Goal: Task Accomplishment & Management: Manage account settings

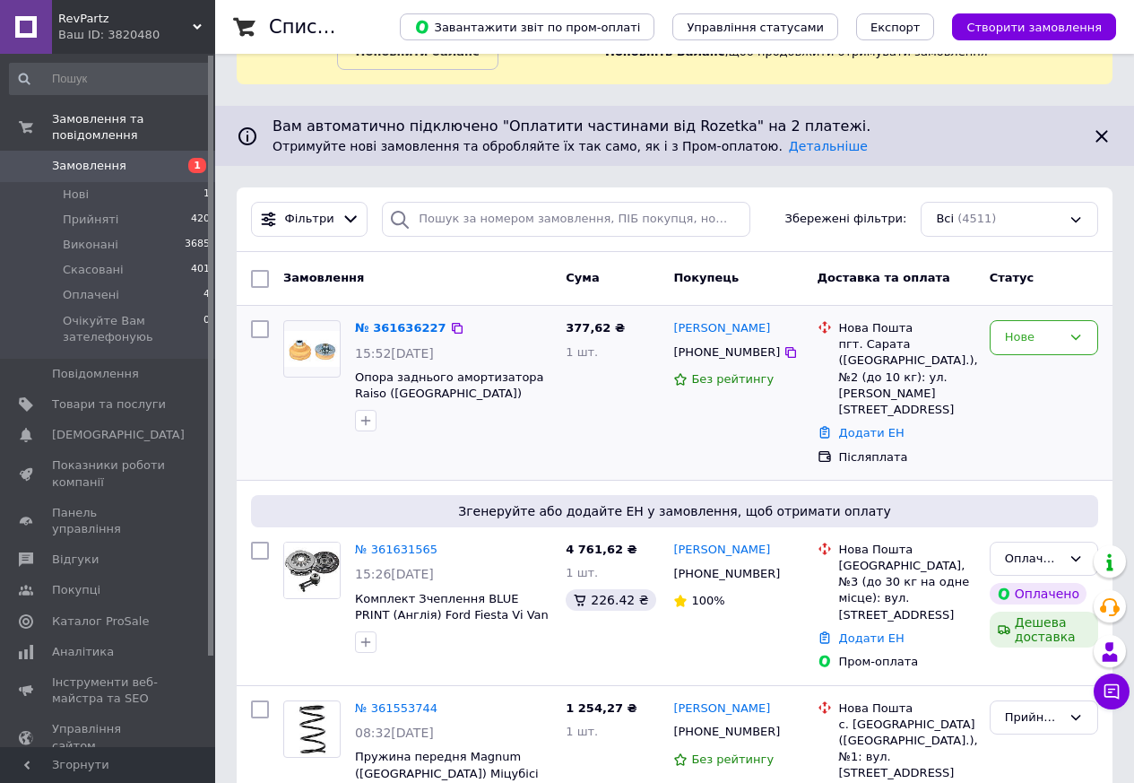
scroll to position [269, 0]
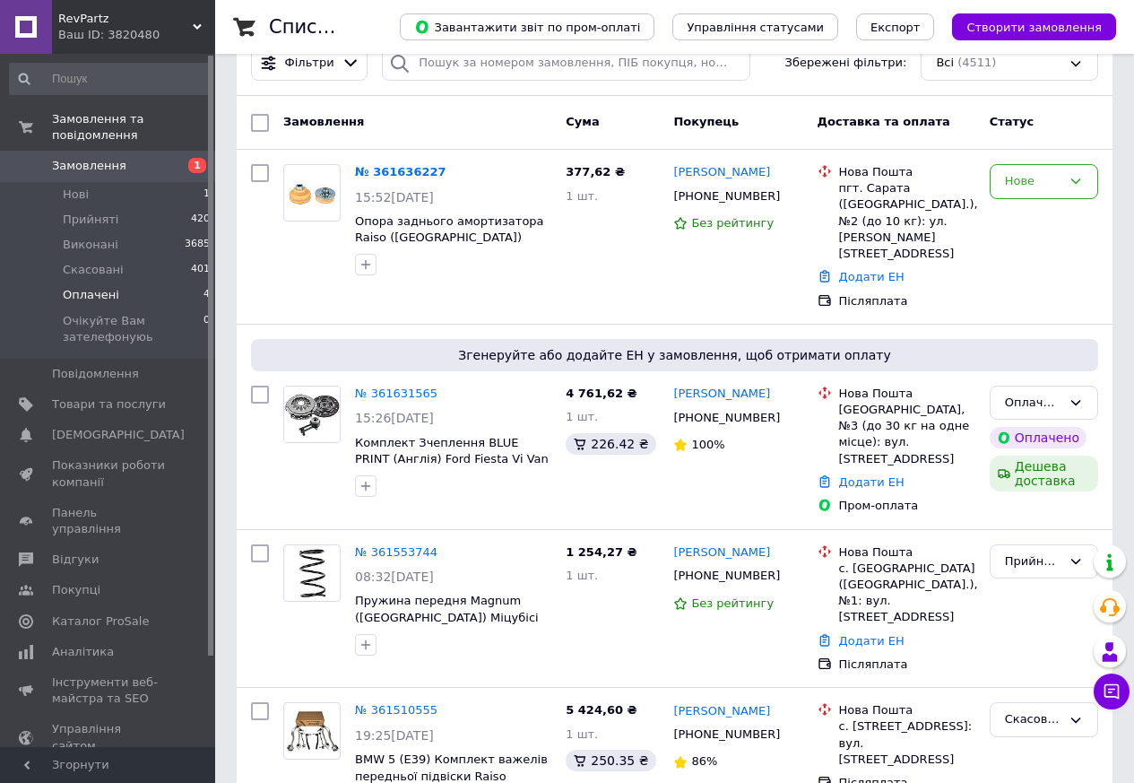
click at [117, 282] on li "Оплачені 4" at bounding box center [110, 294] width 221 height 25
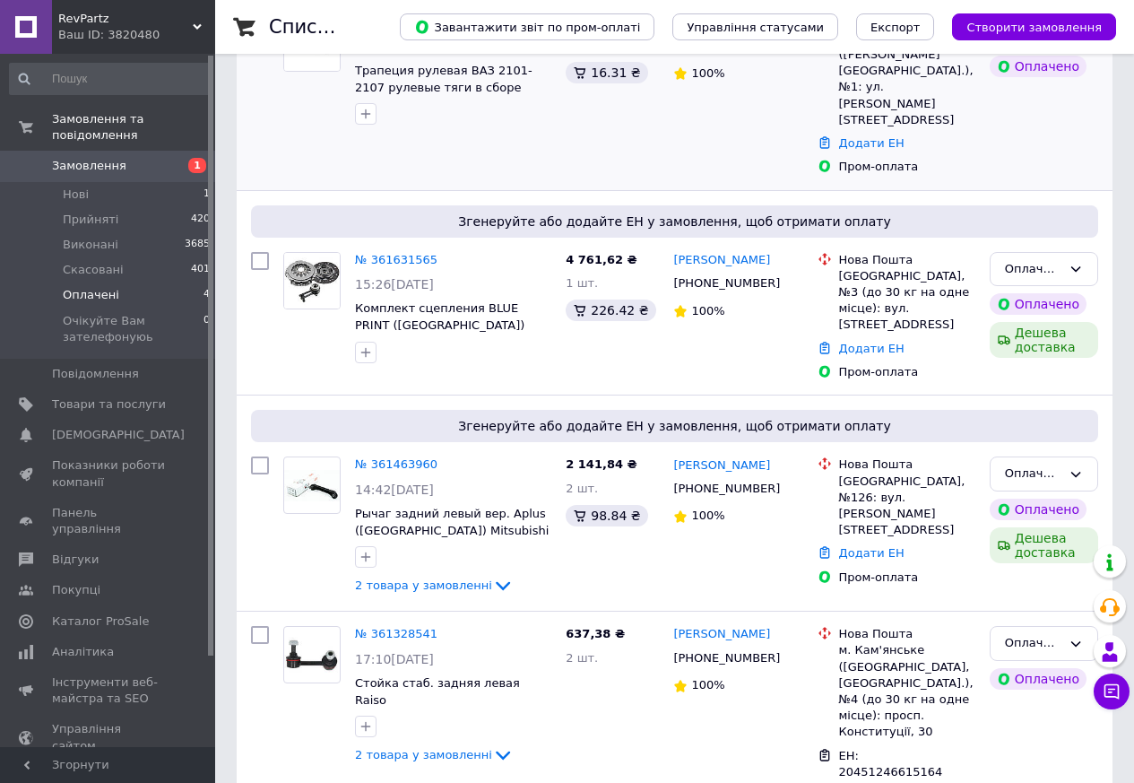
scroll to position [538, 0]
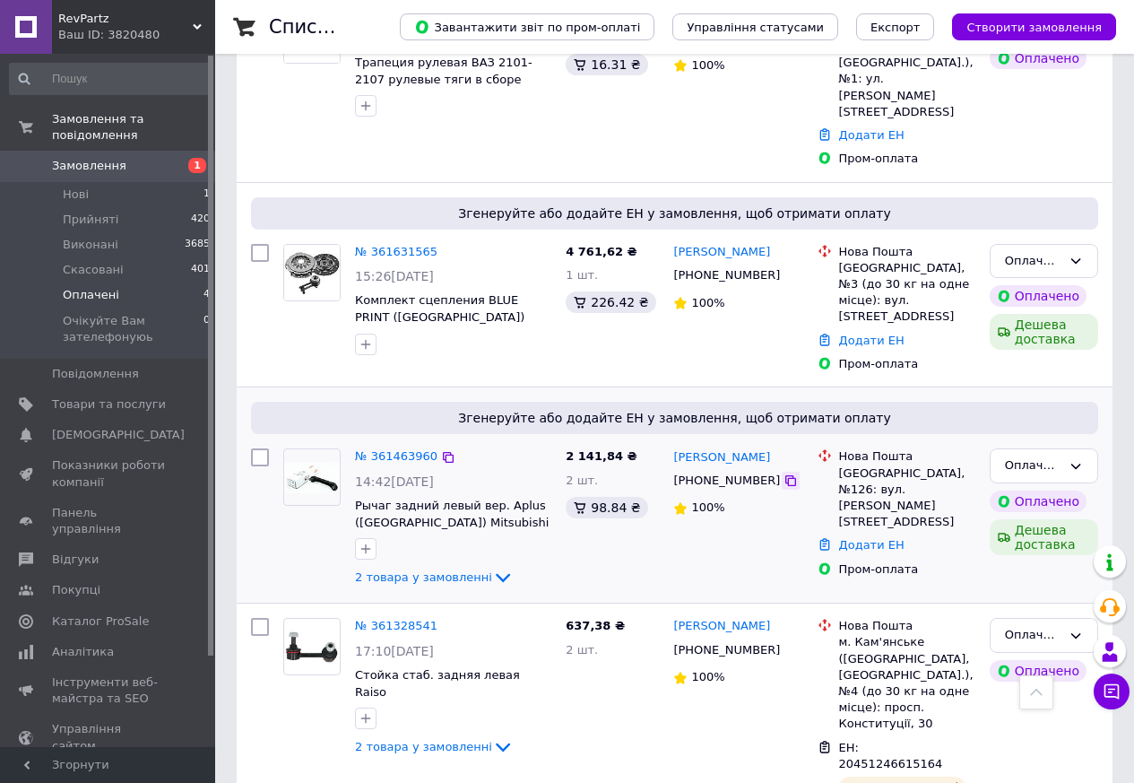
click at [784, 473] on icon at bounding box center [791, 480] width 14 height 14
click at [399, 449] on link "№ 361463960" at bounding box center [396, 455] width 83 height 13
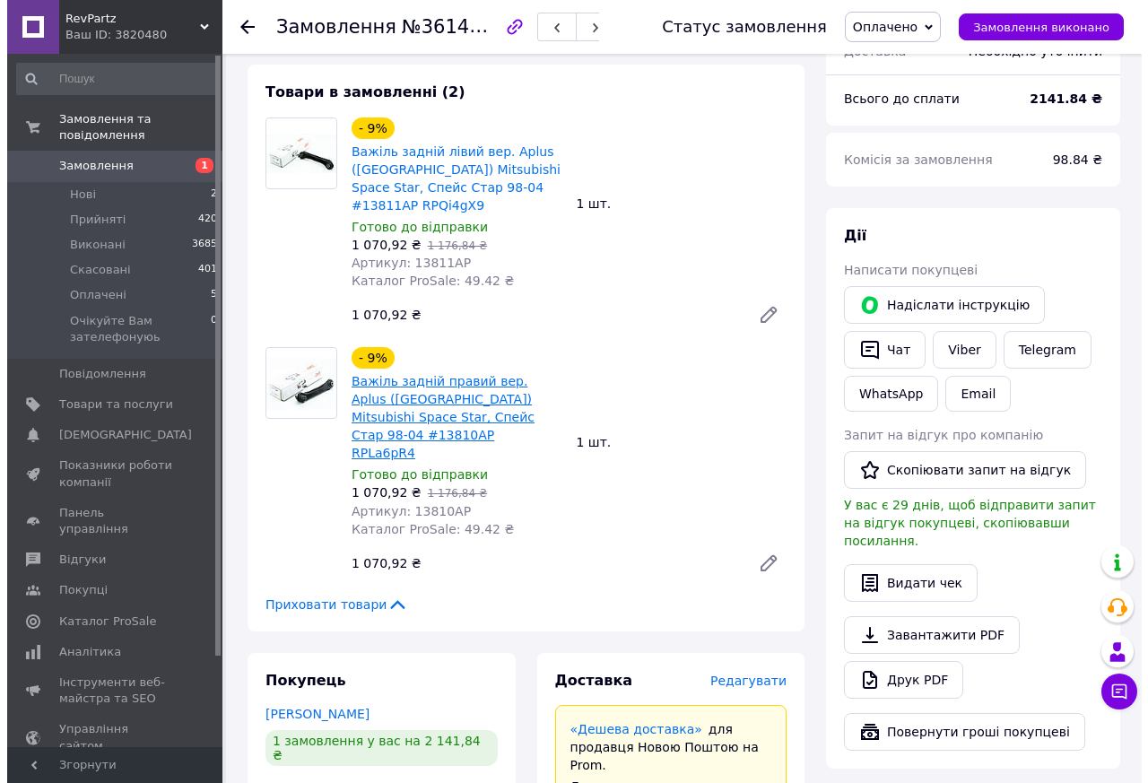
scroll to position [897, 0]
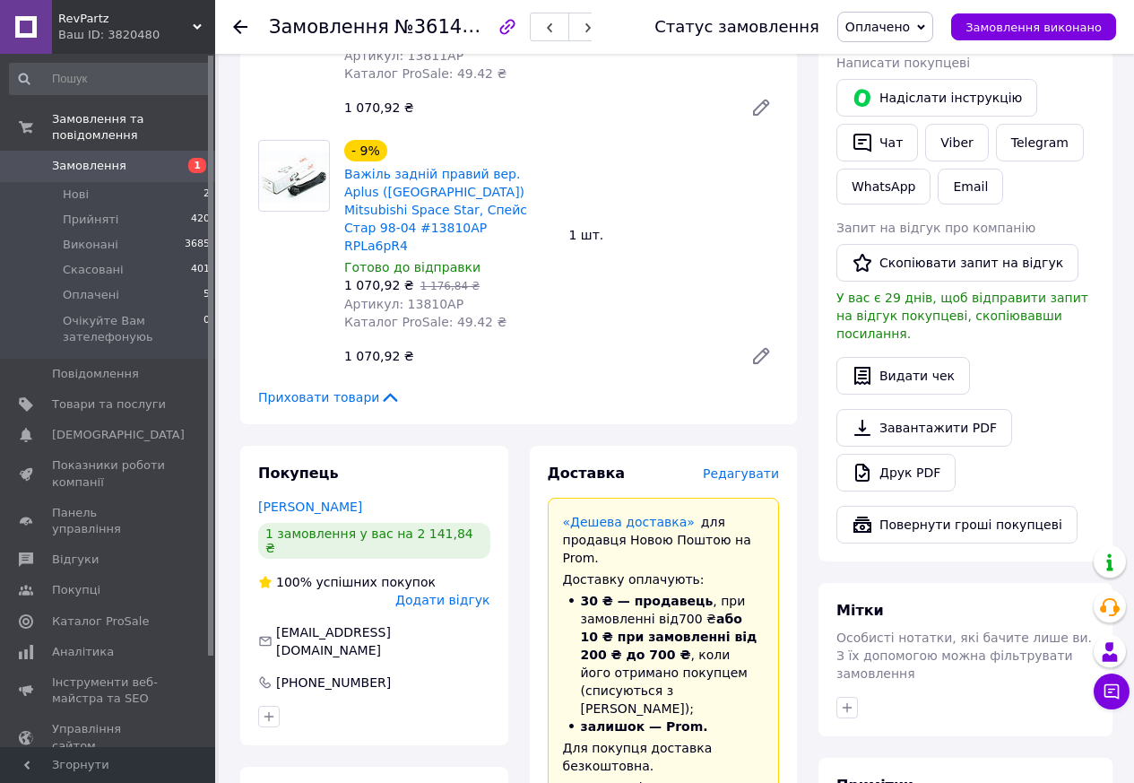
click at [752, 466] on span "Редагувати" at bounding box center [741, 473] width 76 height 14
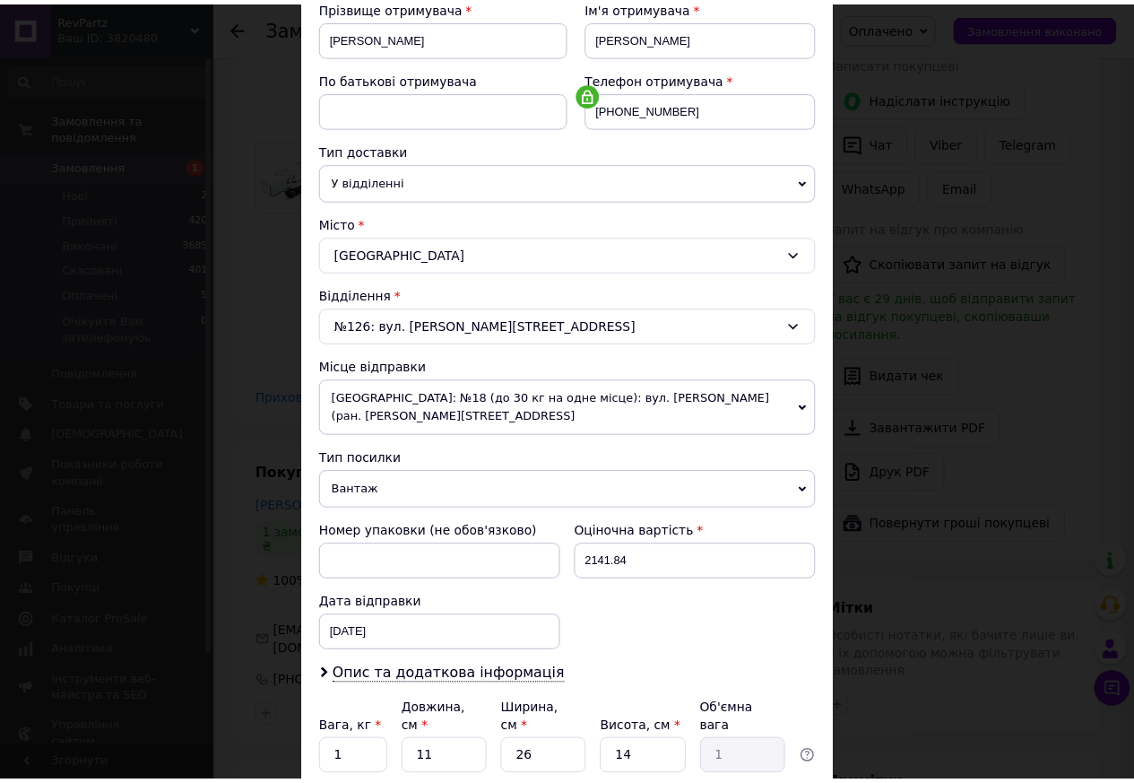
scroll to position [426, 0]
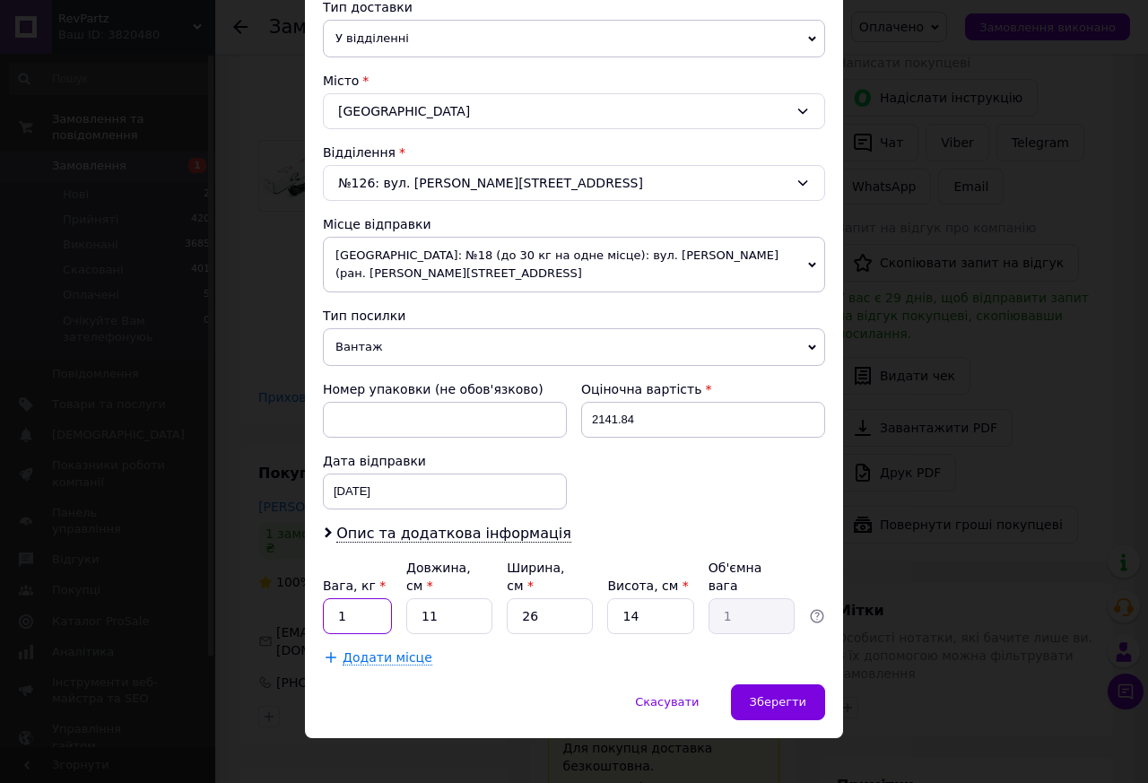
drag, startPoint x: 353, startPoint y: 595, endPoint x: 317, endPoint y: 584, distance: 38.6
click at [317, 584] on div "Спосіб доставки Нова Пошта (платна) Платник Отримувач Відправник Прізвище отрим…" at bounding box center [574, 188] width 538 height 993
type input "2"
click at [769, 695] on span "Зберегти" at bounding box center [778, 701] width 56 height 13
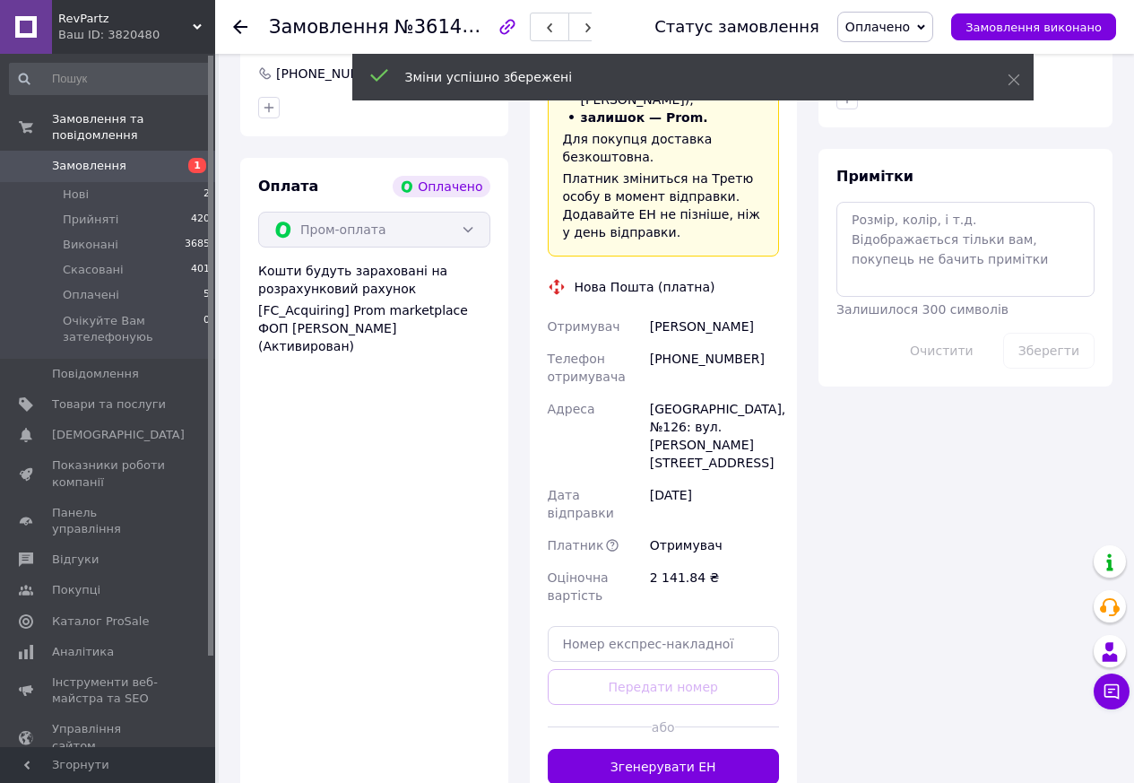
scroll to position [1525, 0]
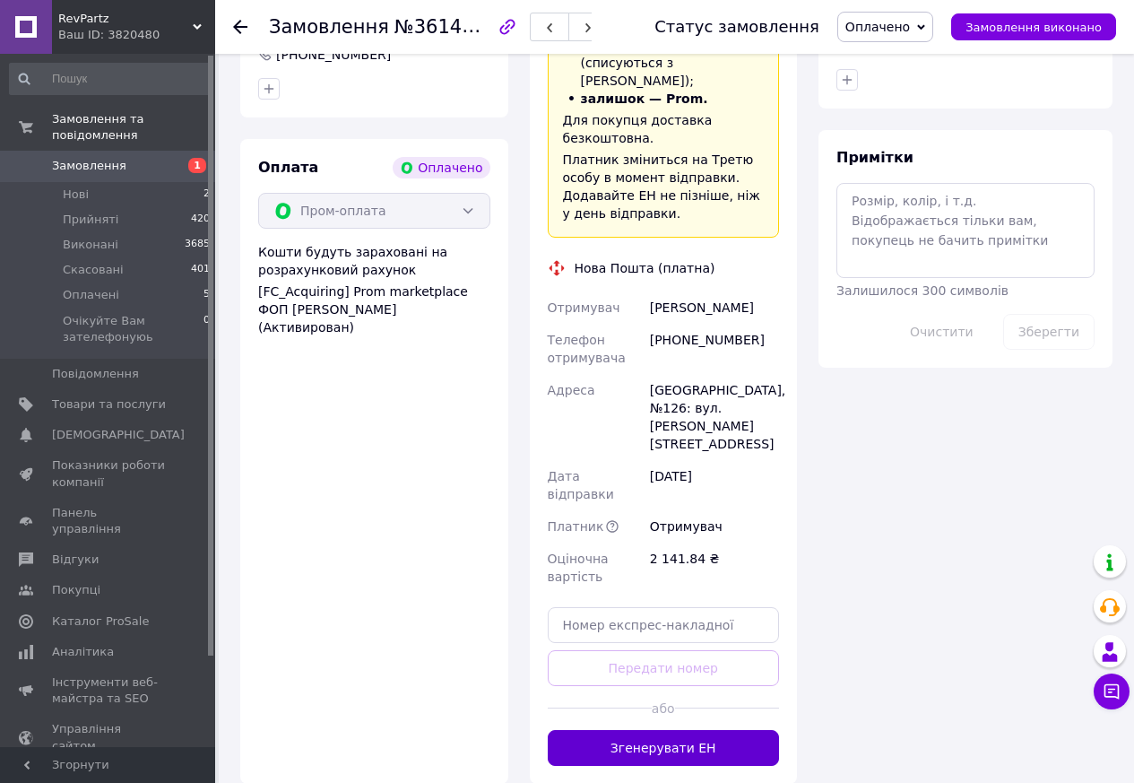
click at [673, 730] on button "Згенерувати ЕН" at bounding box center [664, 748] width 232 height 36
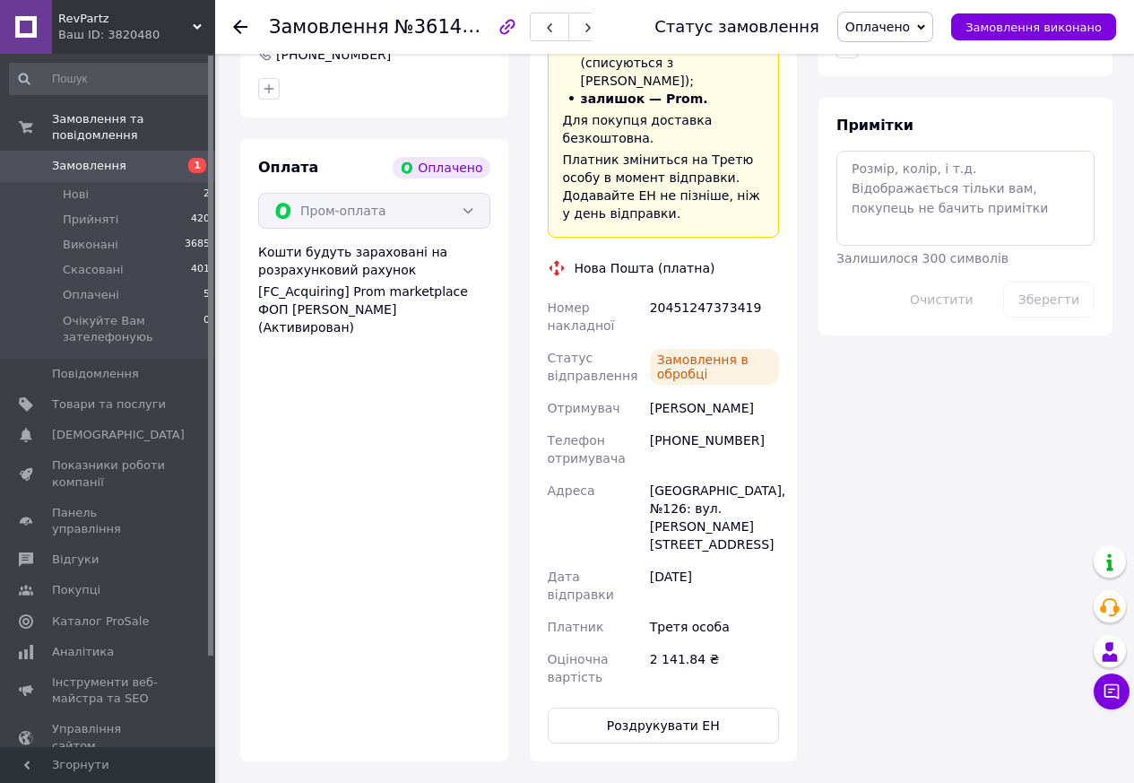
click at [691, 291] on div "20451247373419" at bounding box center [715, 316] width 136 height 50
copy div "20451247373419"
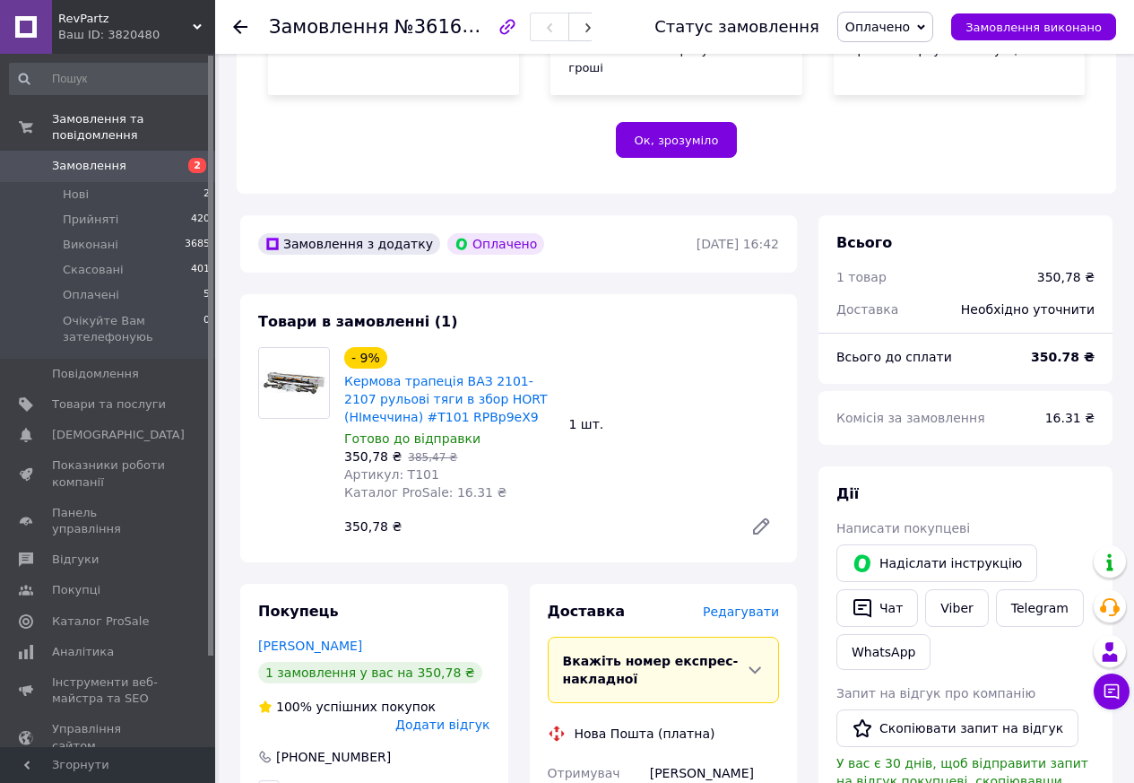
scroll to position [448, 0]
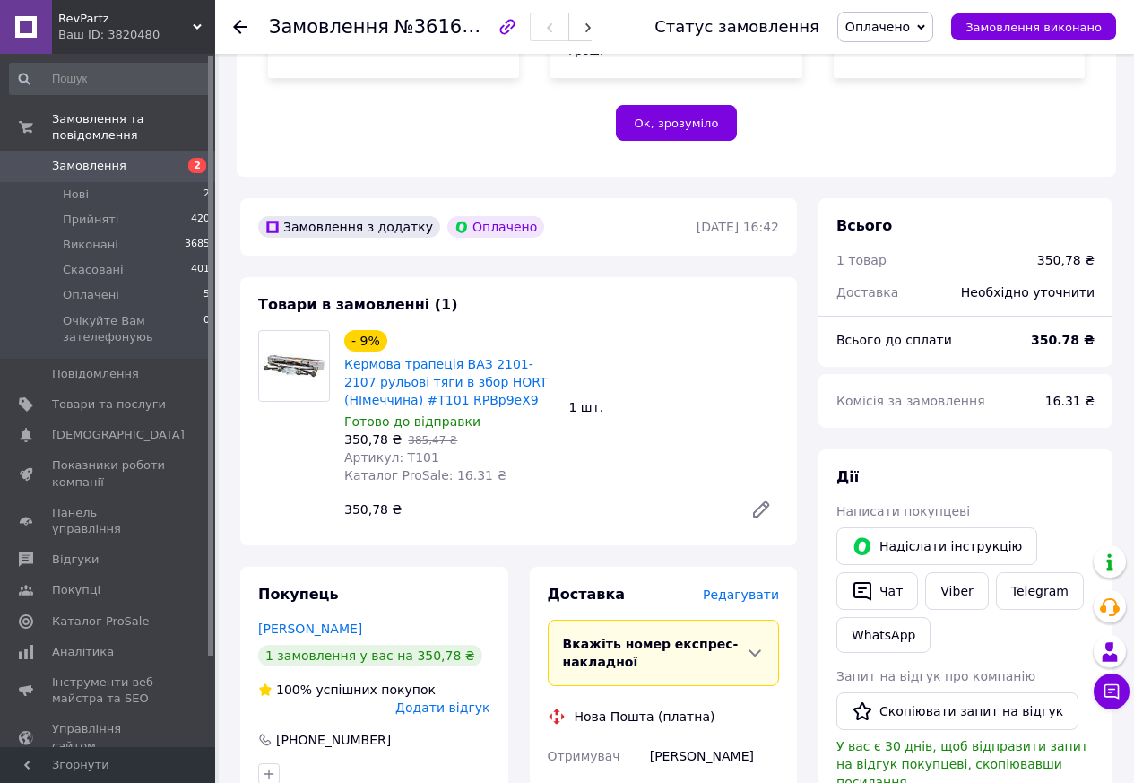
click at [417, 450] on span "Артикул: T101" at bounding box center [391, 457] width 95 height 14
copy span "T101"
click at [118, 158] on span "Замовлення" at bounding box center [109, 166] width 114 height 16
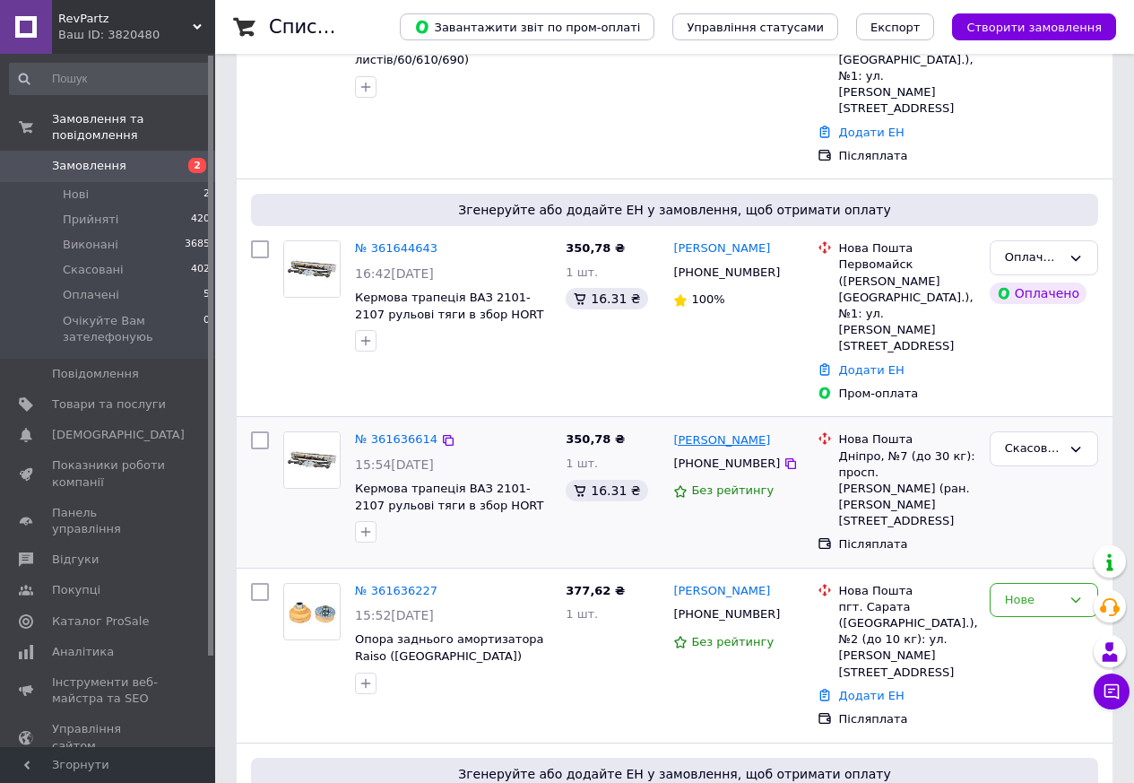
scroll to position [448, 0]
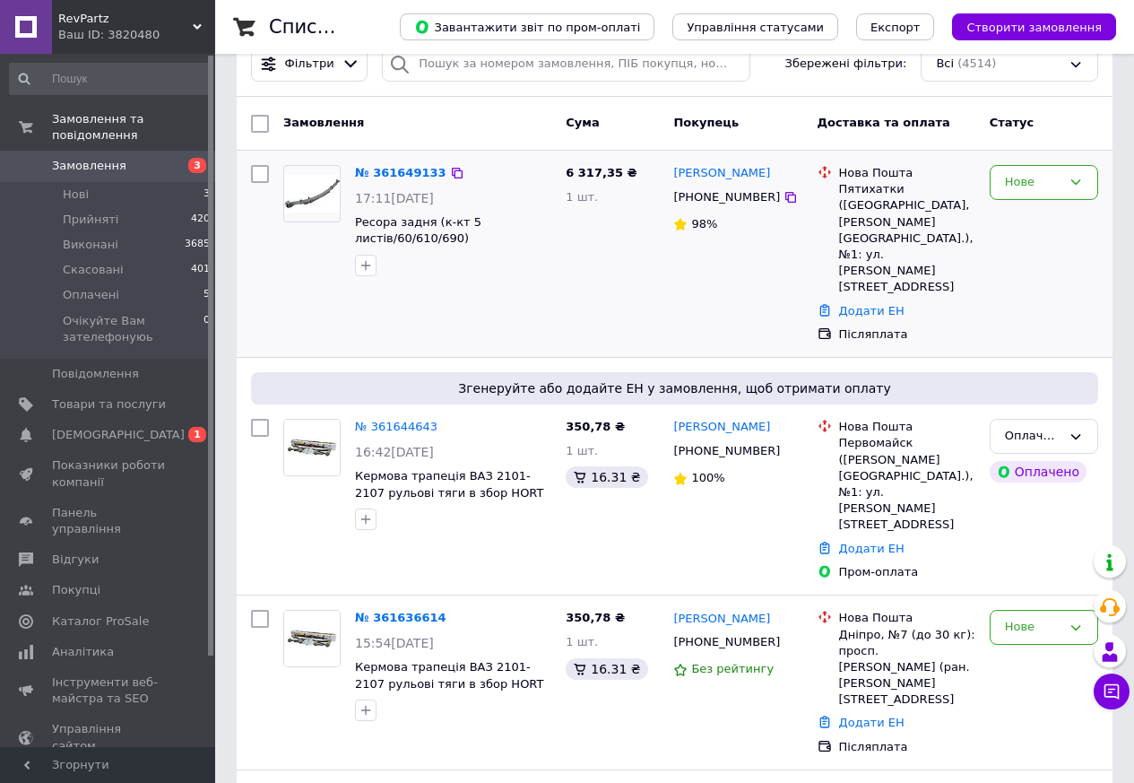
scroll to position [269, 0]
click at [1003, 609] on div "Нове" at bounding box center [1044, 626] width 109 height 35
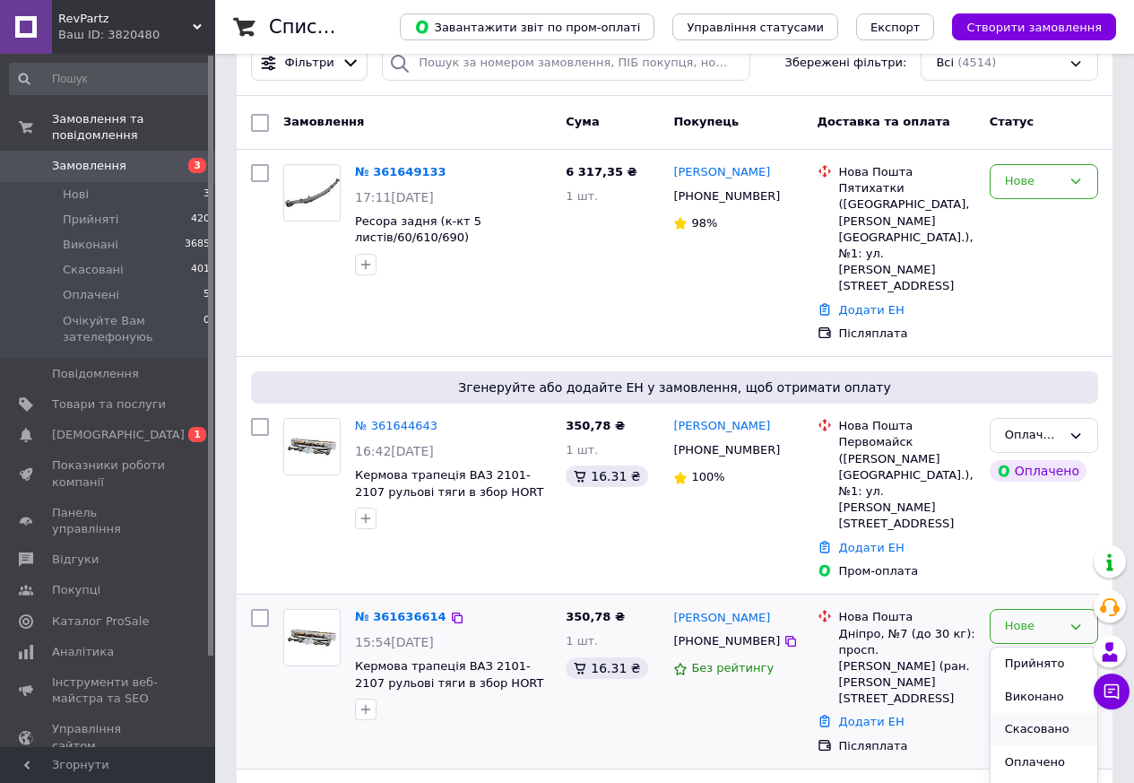
click at [1028, 713] on li "Скасовано" at bounding box center [1044, 729] width 107 height 33
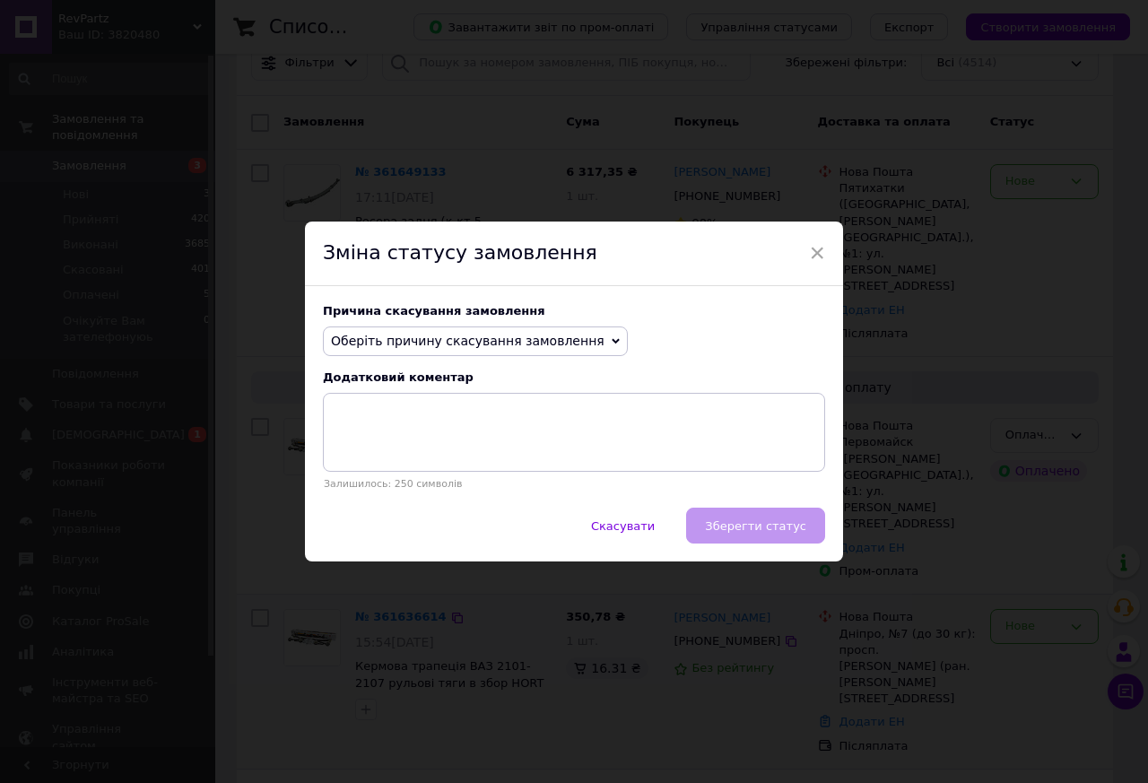
click at [418, 346] on span "Оберіть причину скасування замовлення" at bounding box center [468, 341] width 274 height 14
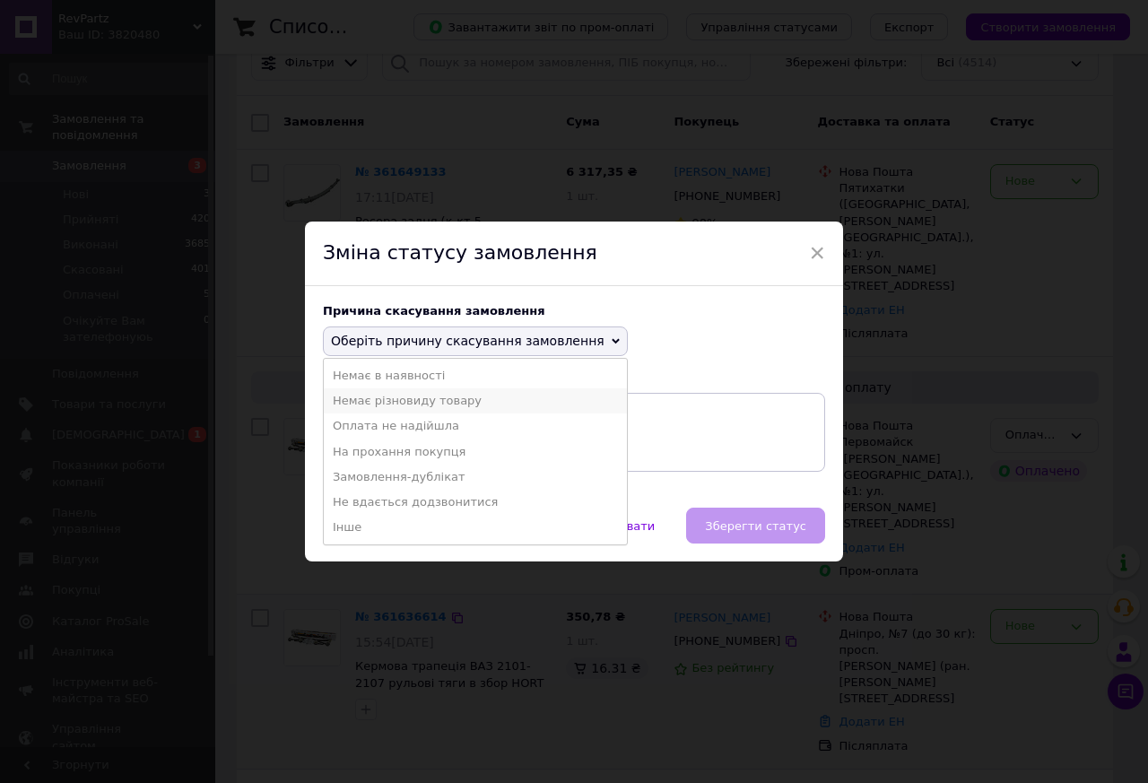
click at [391, 393] on li "Немає різновиду товару" at bounding box center [475, 400] width 303 height 25
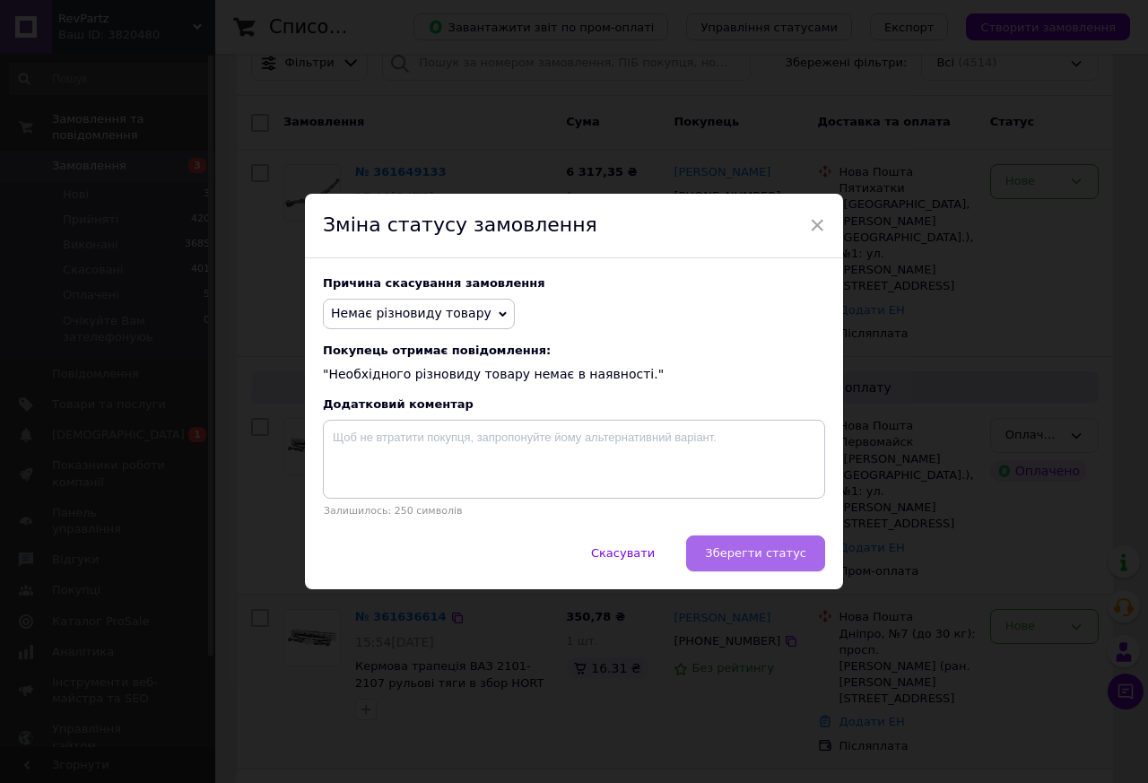
click at [763, 560] on span "Зберегти статус" at bounding box center [755, 552] width 101 height 13
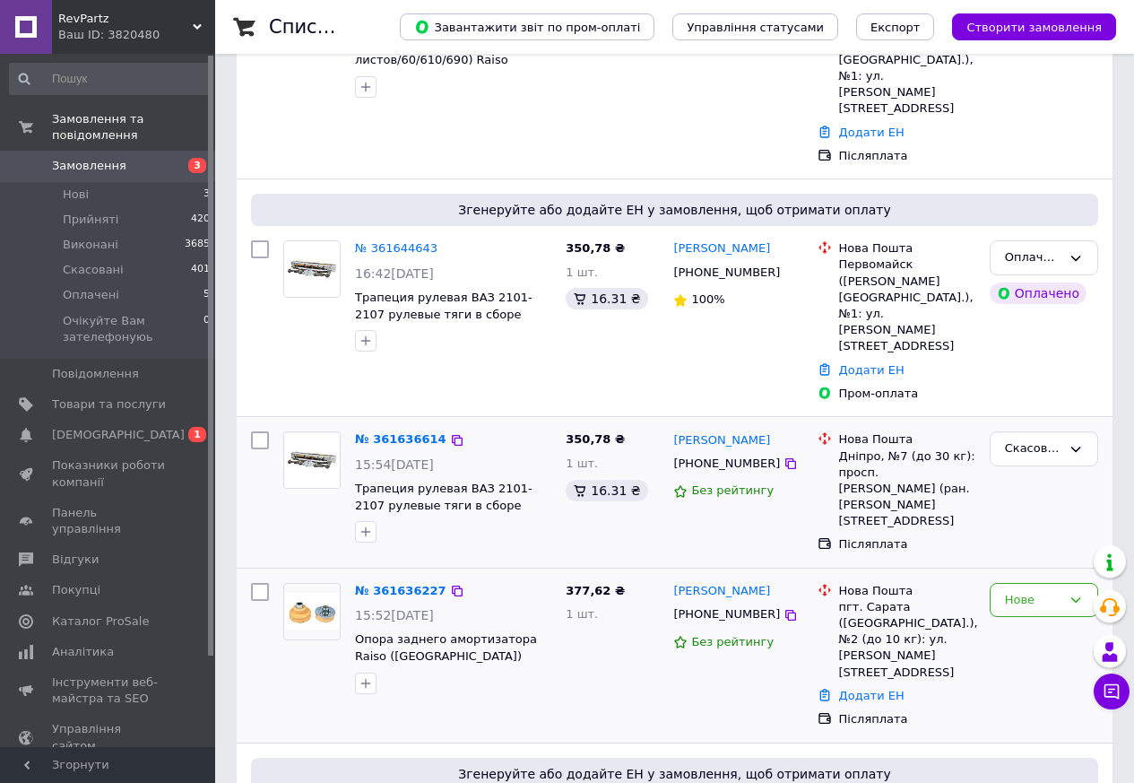
scroll to position [448, 0]
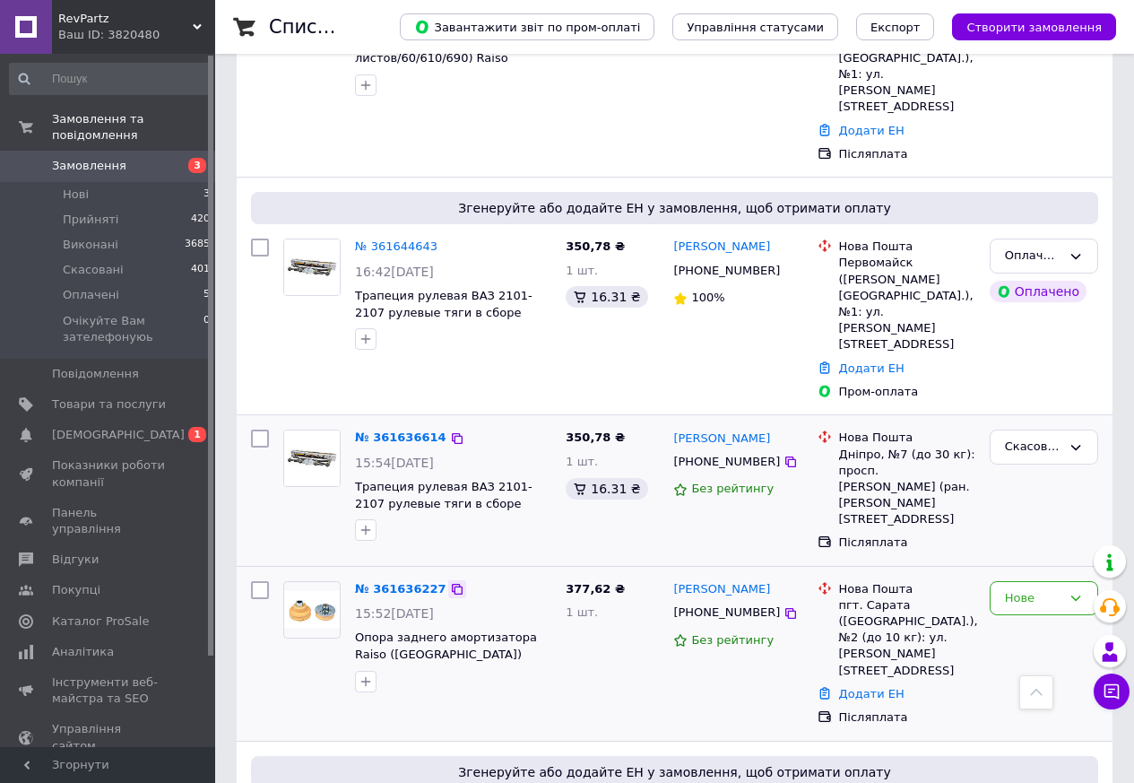
click at [450, 582] on icon at bounding box center [457, 589] width 14 height 14
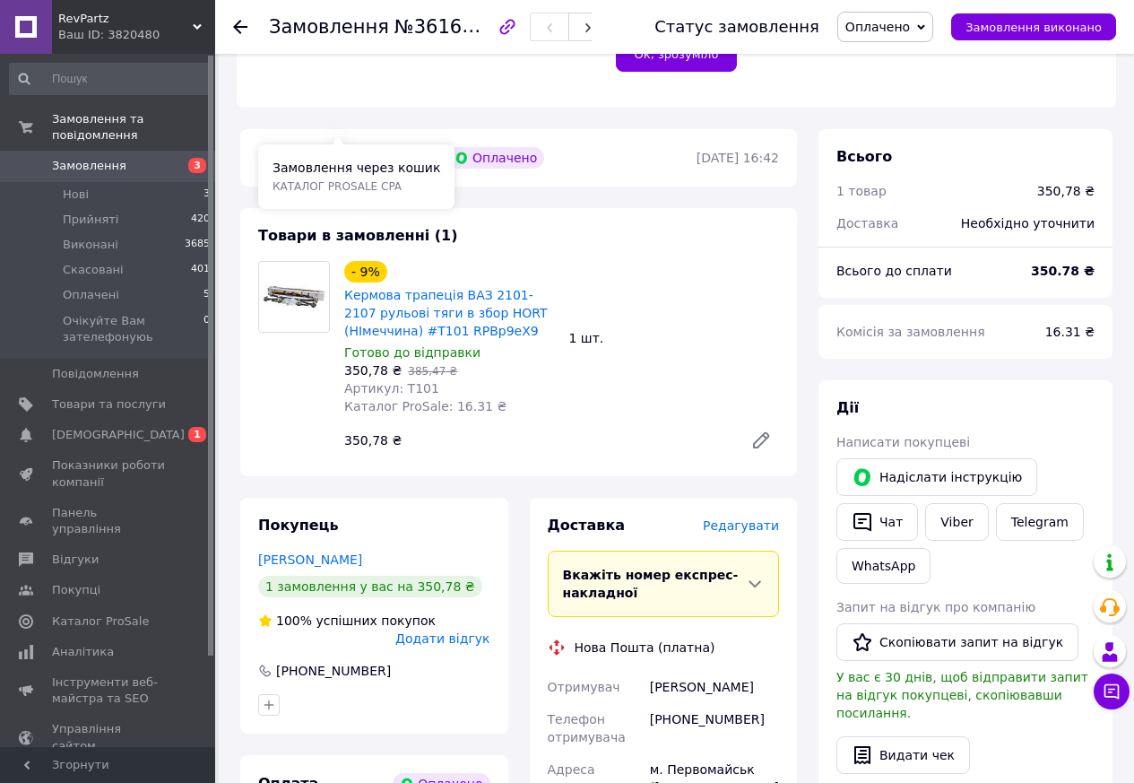
scroll to position [538, 0]
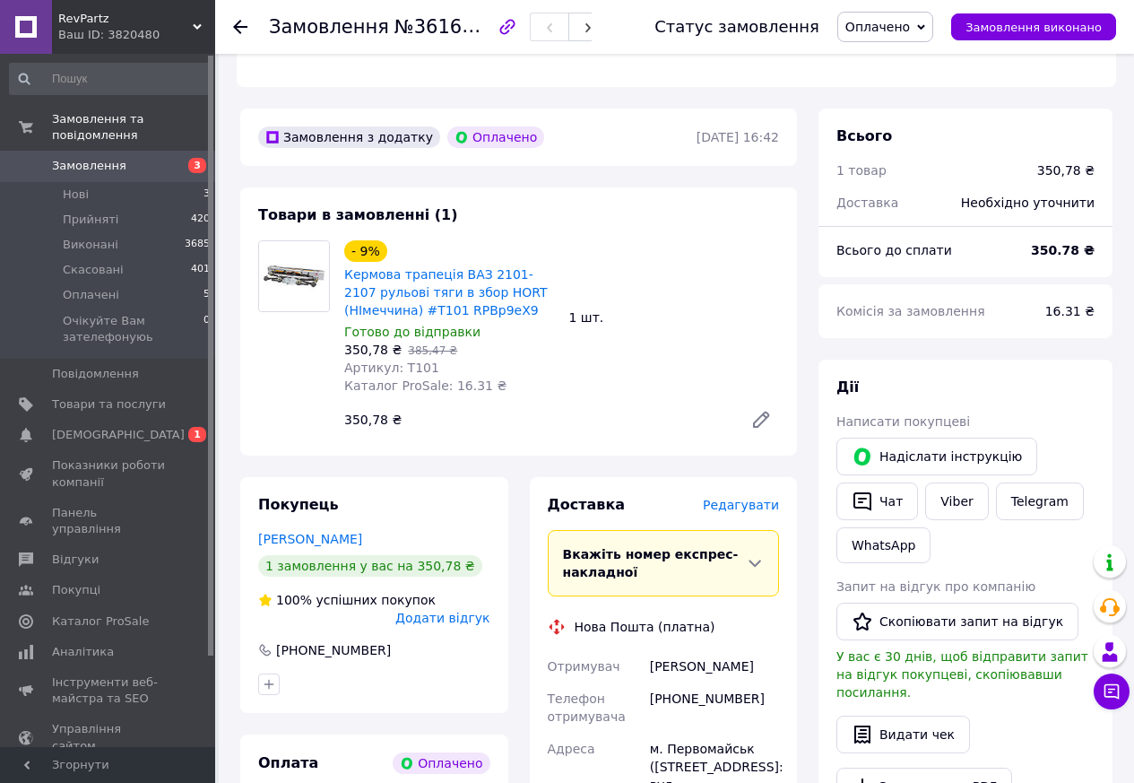
click at [409, 361] on span "Артикул: T101" at bounding box center [391, 368] width 95 height 14
copy span "T101"
click at [84, 396] on span "Товари та послуги" at bounding box center [109, 404] width 114 height 16
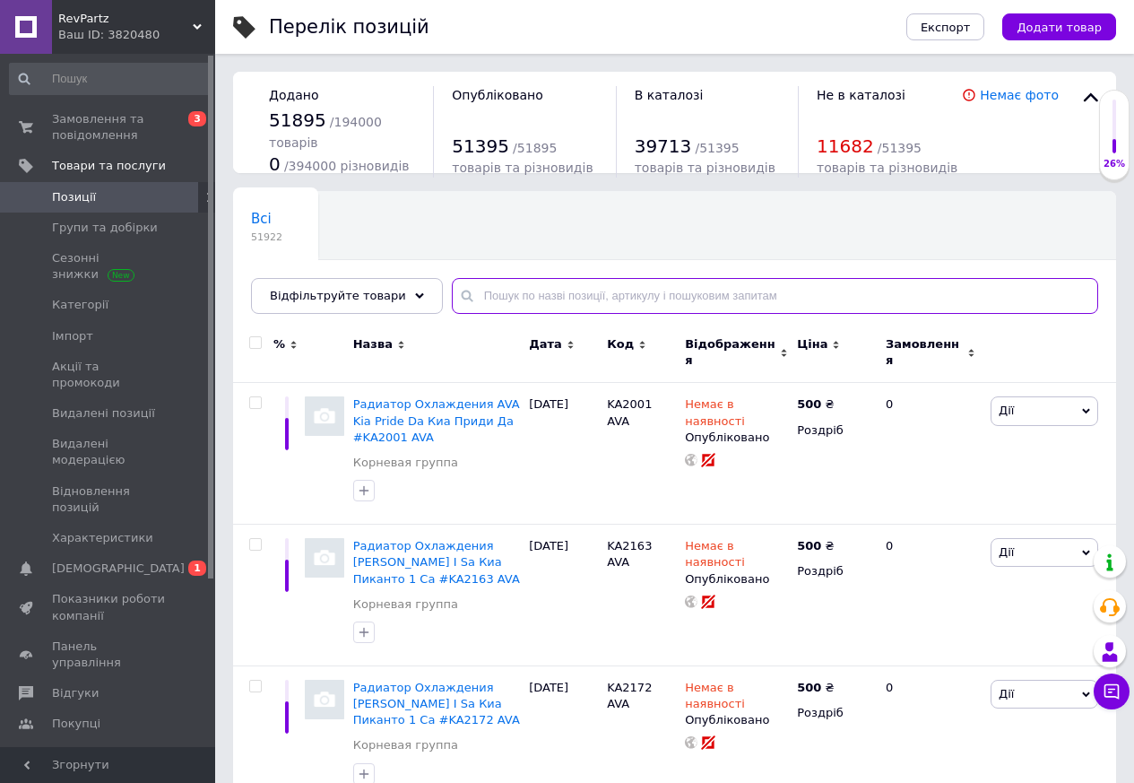
click at [509, 297] on input "text" at bounding box center [775, 296] width 647 height 36
paste input "T101"
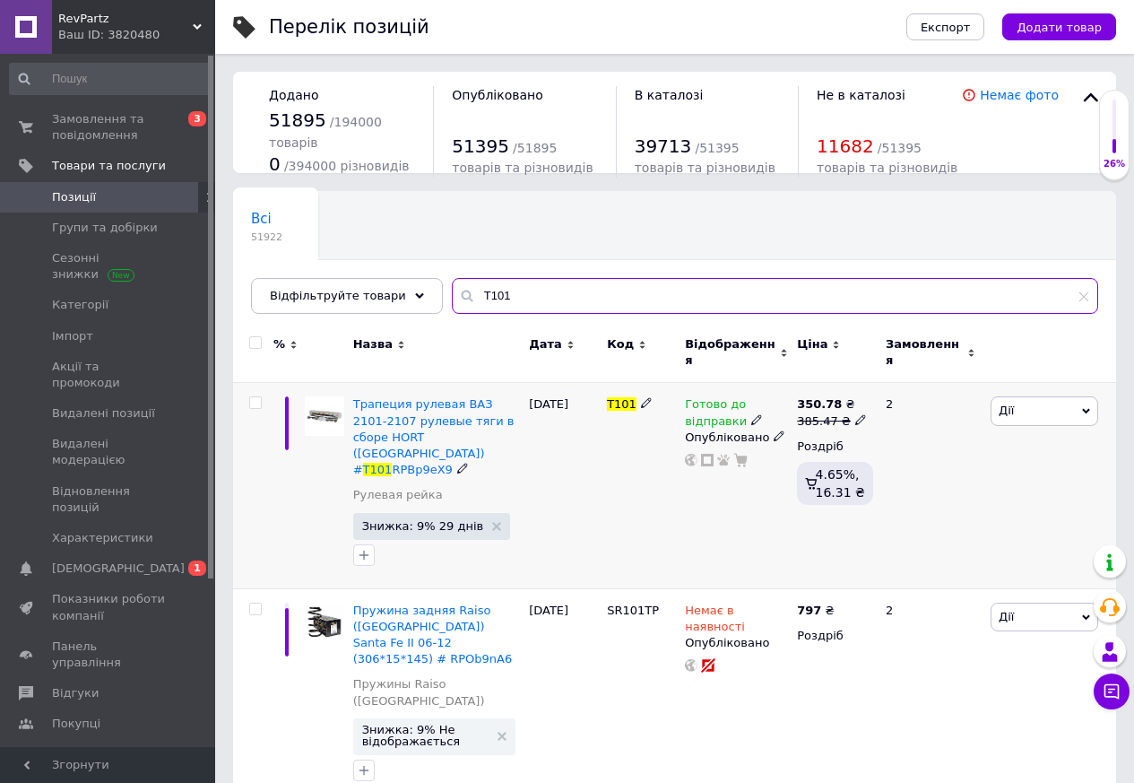
type input "T101"
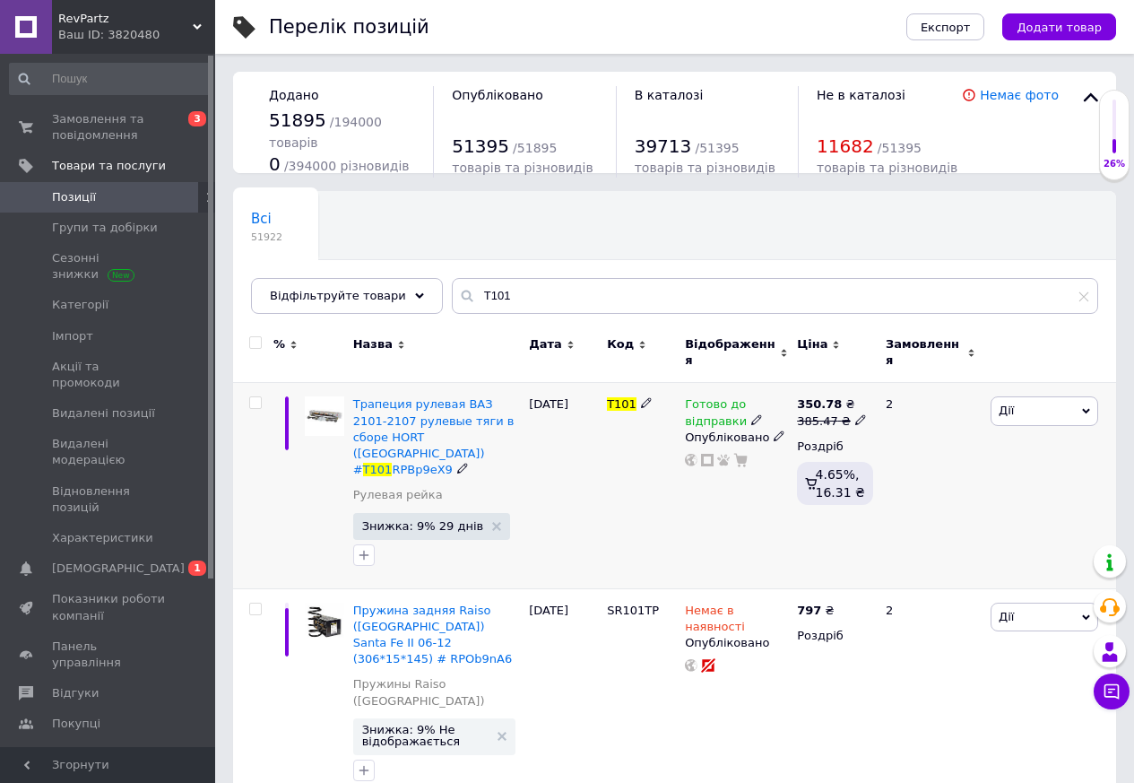
click at [816, 397] on b "350.78" at bounding box center [819, 403] width 45 height 13
drag, startPoint x: 927, startPoint y: 379, endPoint x: 852, endPoint y: 379, distance: 75.3
click at [852, 383] on div "350.78 ₴ 385.47 ₴ Ціна 385.47 Валюта ₴ $ EUR CHF GBP ¥ PLN ₸ MDL HUF KGS CNY TR…" at bounding box center [834, 485] width 83 height 205
type input "1946"
click at [721, 508] on div "Готово до відправки Опубліковано" at bounding box center [737, 485] width 112 height 205
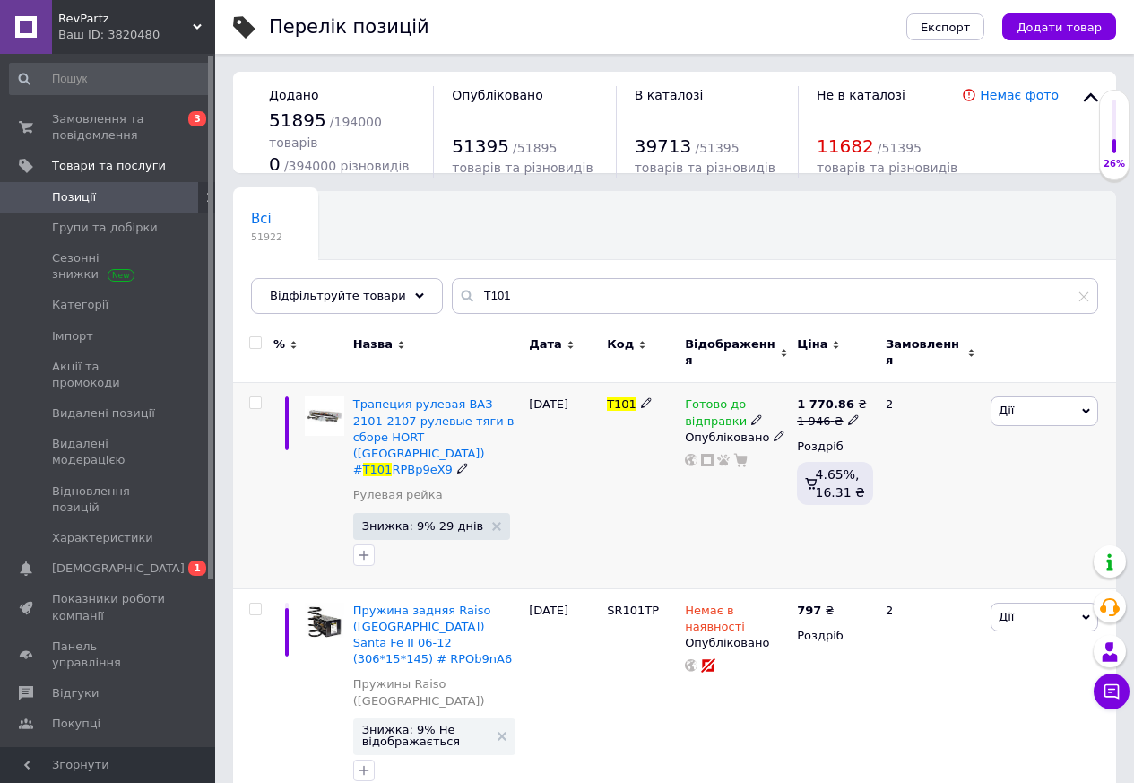
click at [816, 397] on b "1 770.86" at bounding box center [825, 403] width 57 height 13
drag, startPoint x: 913, startPoint y: 378, endPoint x: 860, endPoint y: 373, distance: 53.2
click at [860, 373] on div "Ціна 1946 Валюта ₴ $ EUR CHF GBP ¥ PLN ₸ MDL HUF KGS CNY TRY KRW lei" at bounding box center [982, 414] width 244 height 150
type input "2037"
click at [672, 460] on div "T101" at bounding box center [642, 485] width 78 height 205
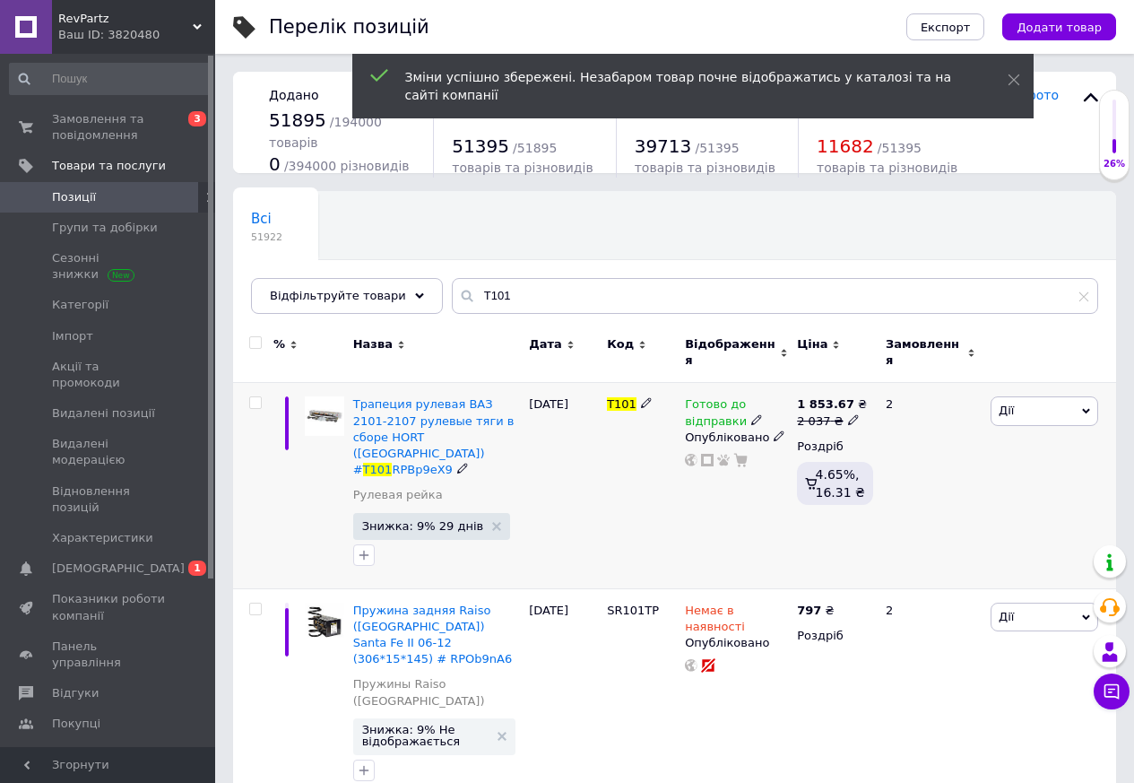
click at [848, 414] on icon at bounding box center [853, 419] width 11 height 11
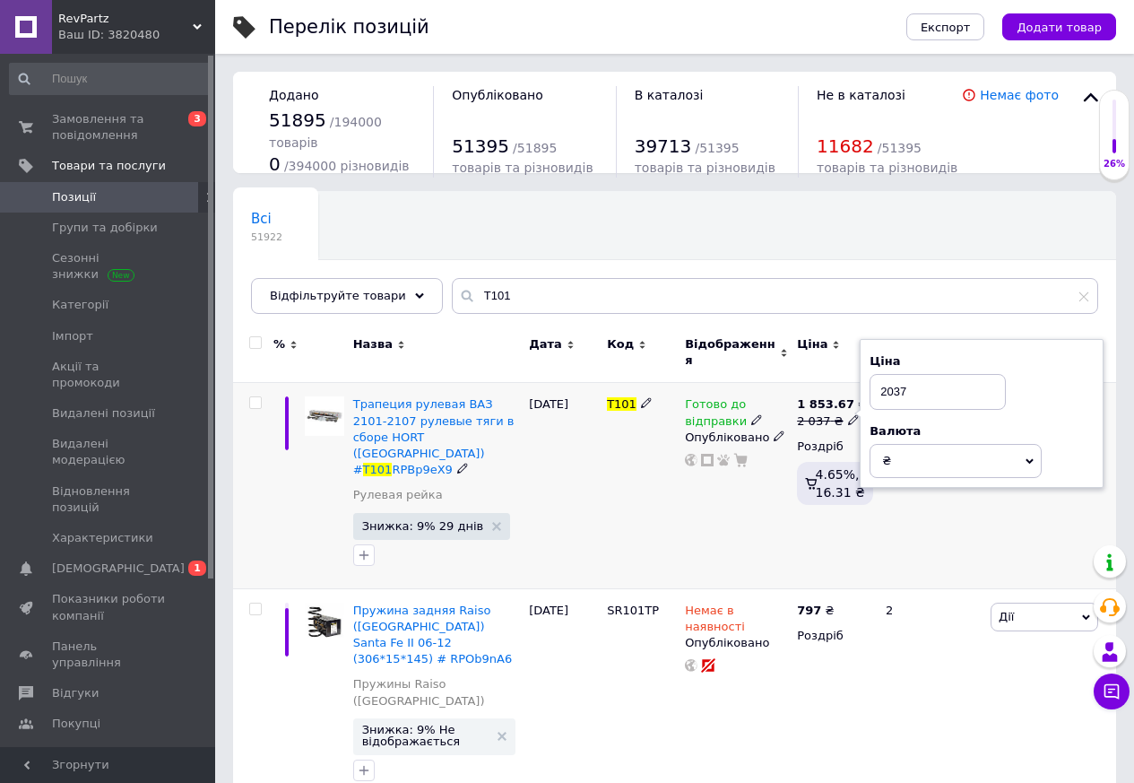
drag, startPoint x: 918, startPoint y: 378, endPoint x: 884, endPoint y: 381, distance: 34.2
click at [887, 382] on input "2037" at bounding box center [938, 392] width 136 height 36
type input "2269"
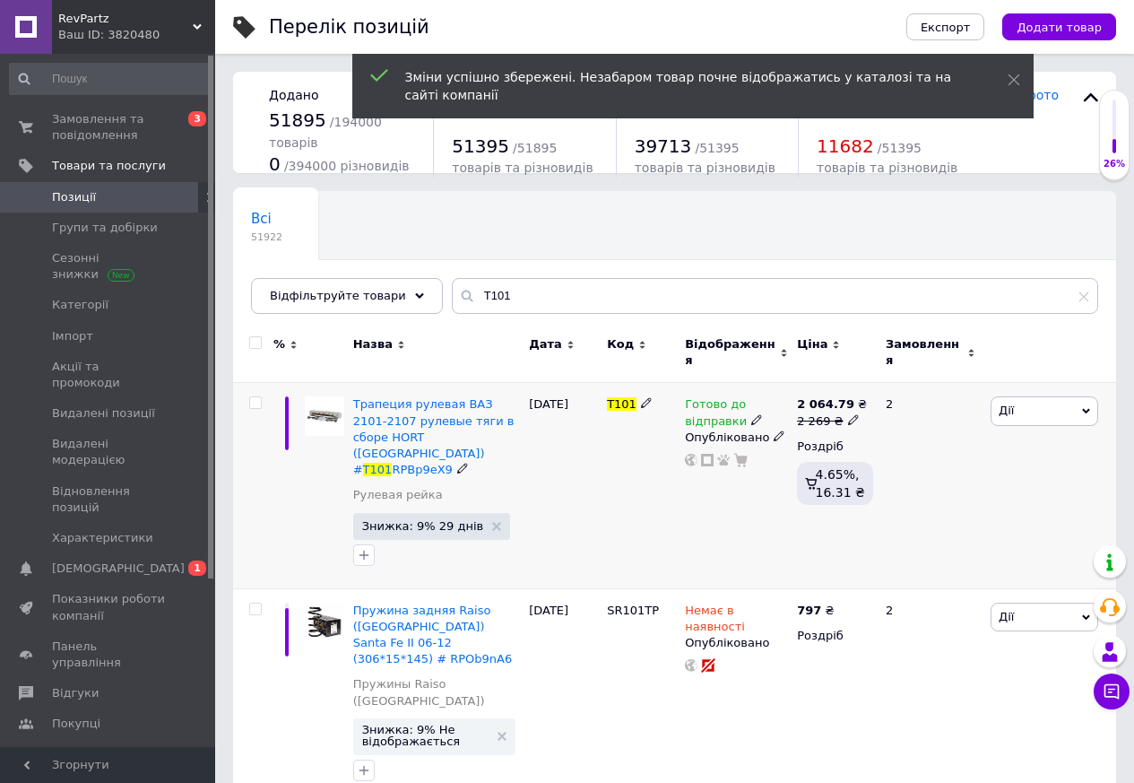
click at [716, 397] on span "Готово до відправки" at bounding box center [716, 414] width 62 height 35
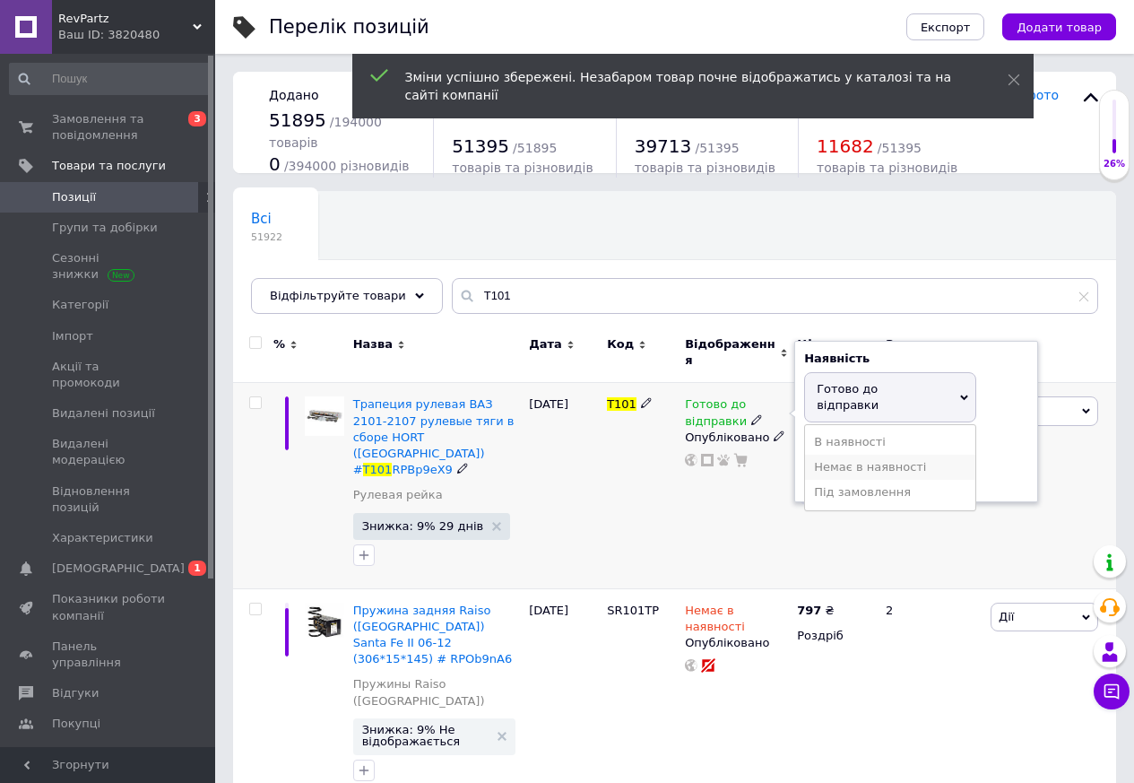
click at [838, 455] on li "Немає в наявності" at bounding box center [890, 467] width 170 height 25
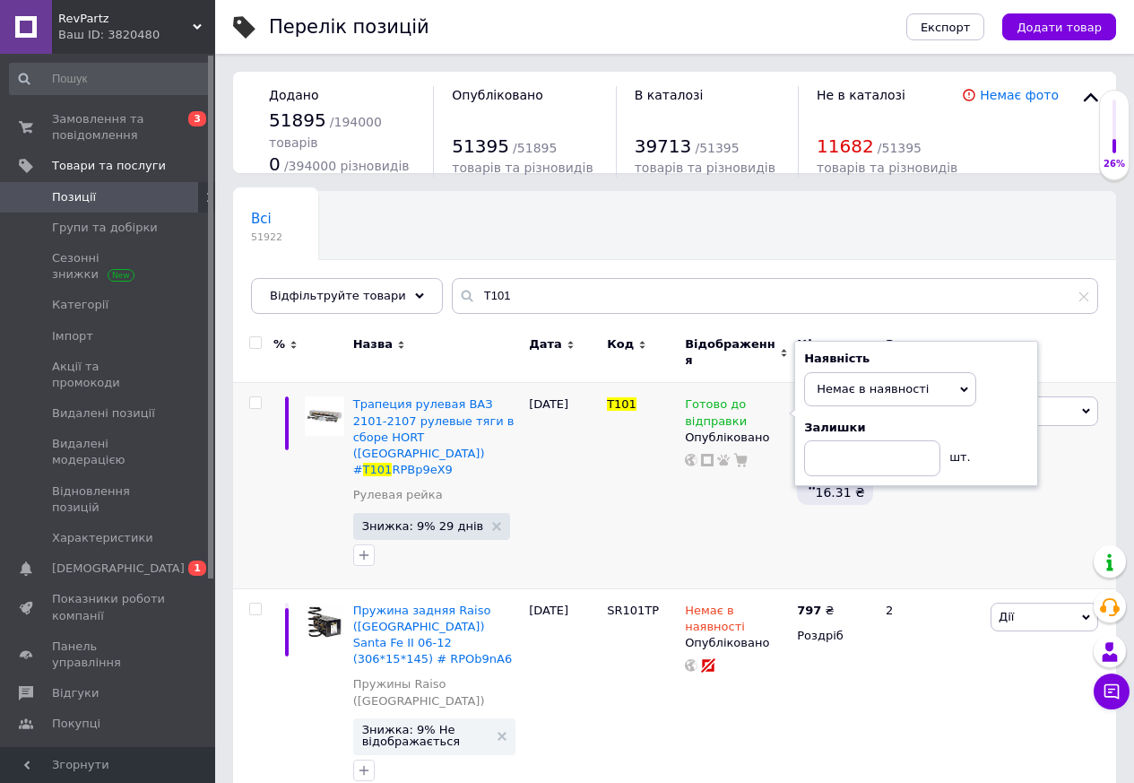
click at [701, 256] on div "Всі 51922 Ok Відфільтровано... Зберегти" at bounding box center [674, 261] width 883 height 148
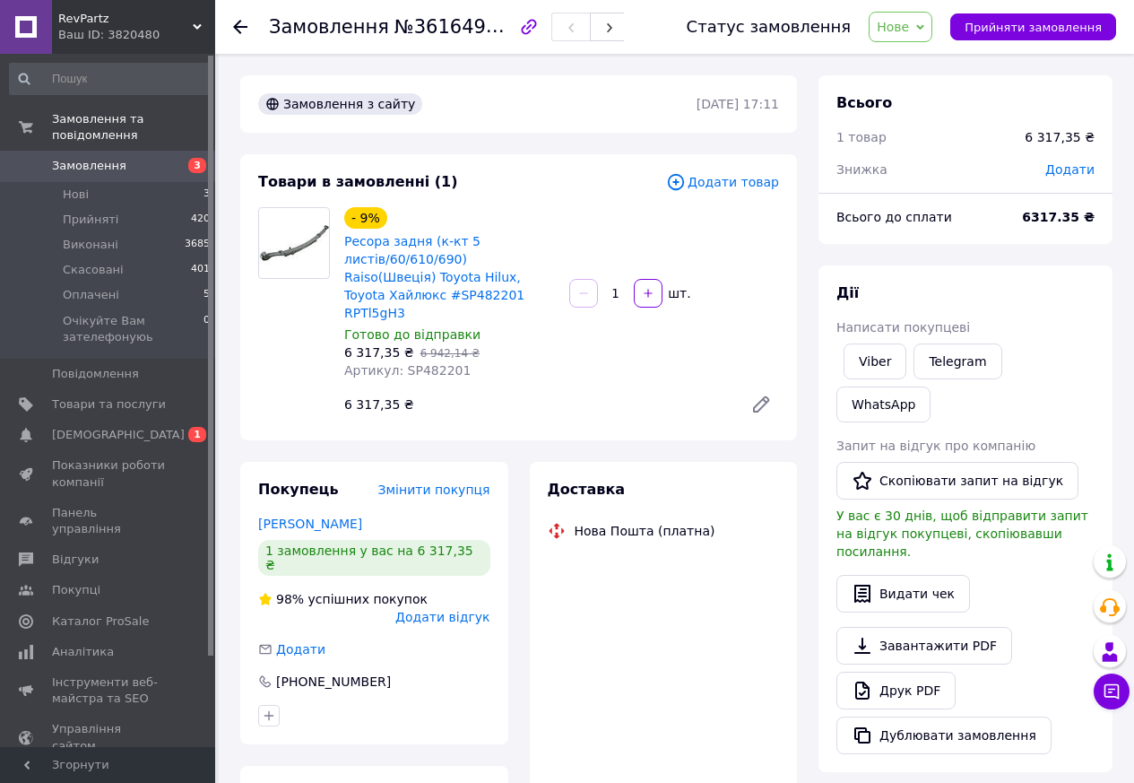
click at [424, 363] on span "Артикул: SP482201" at bounding box center [407, 370] width 126 height 14
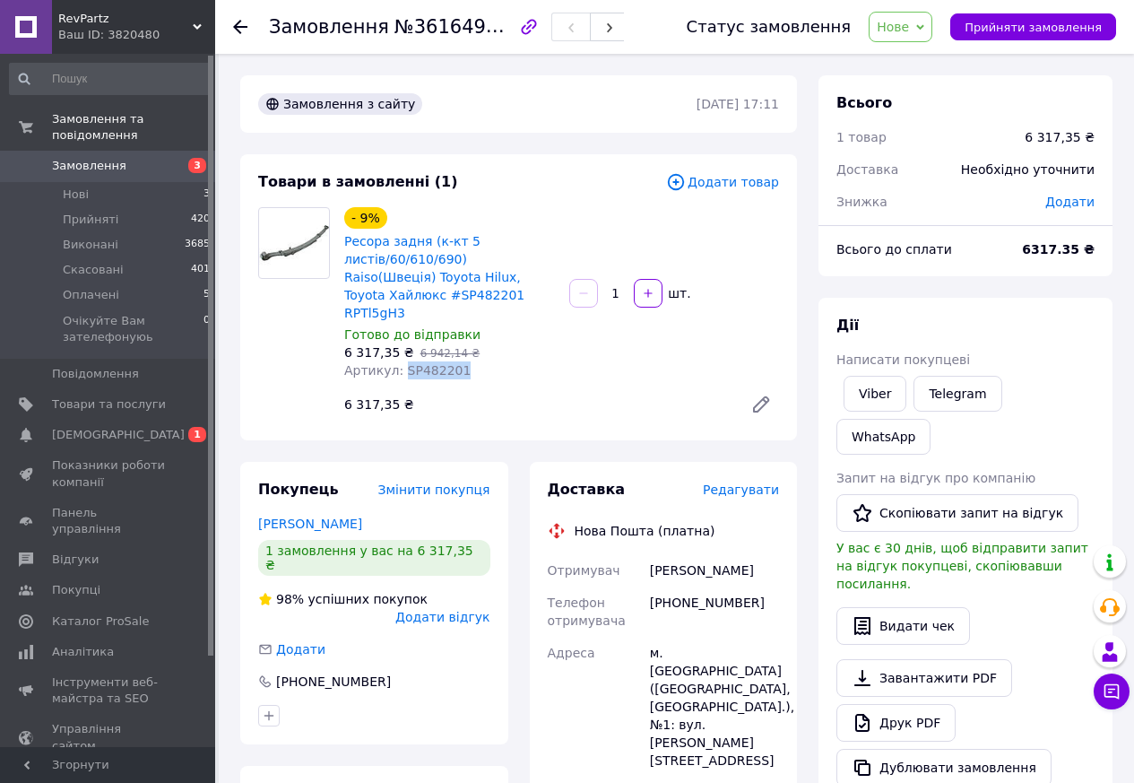
copy span "SP482201"
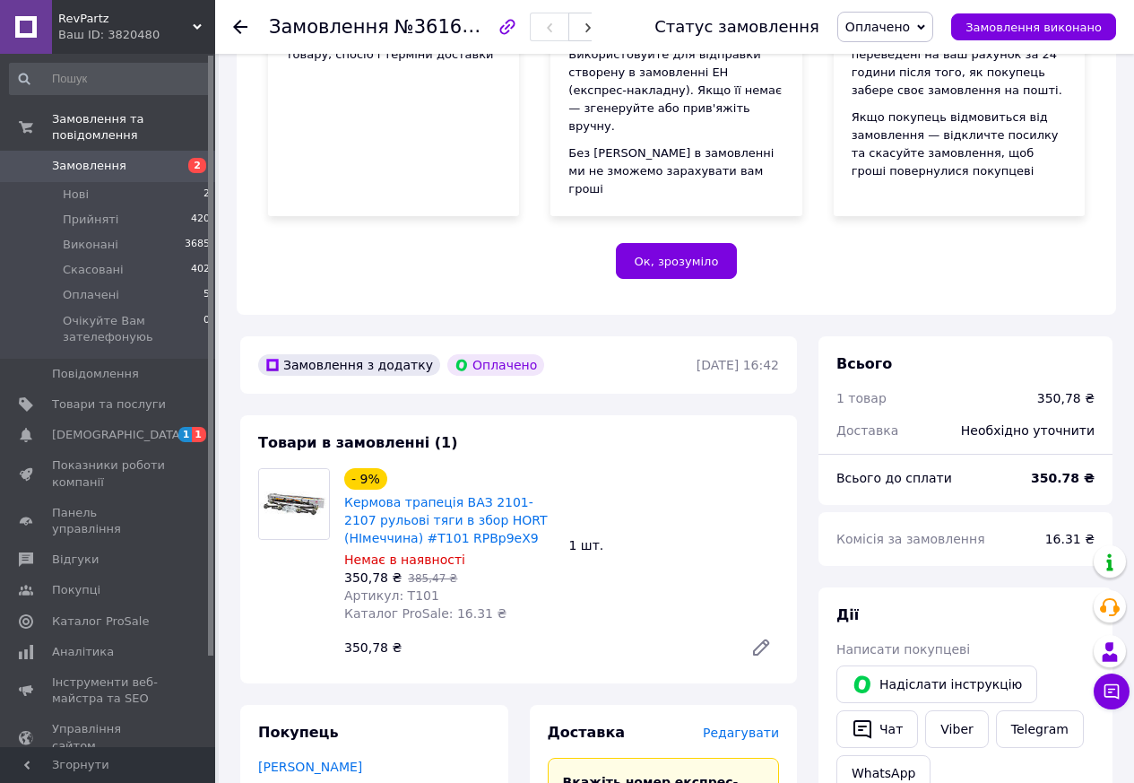
scroll to position [359, 0]
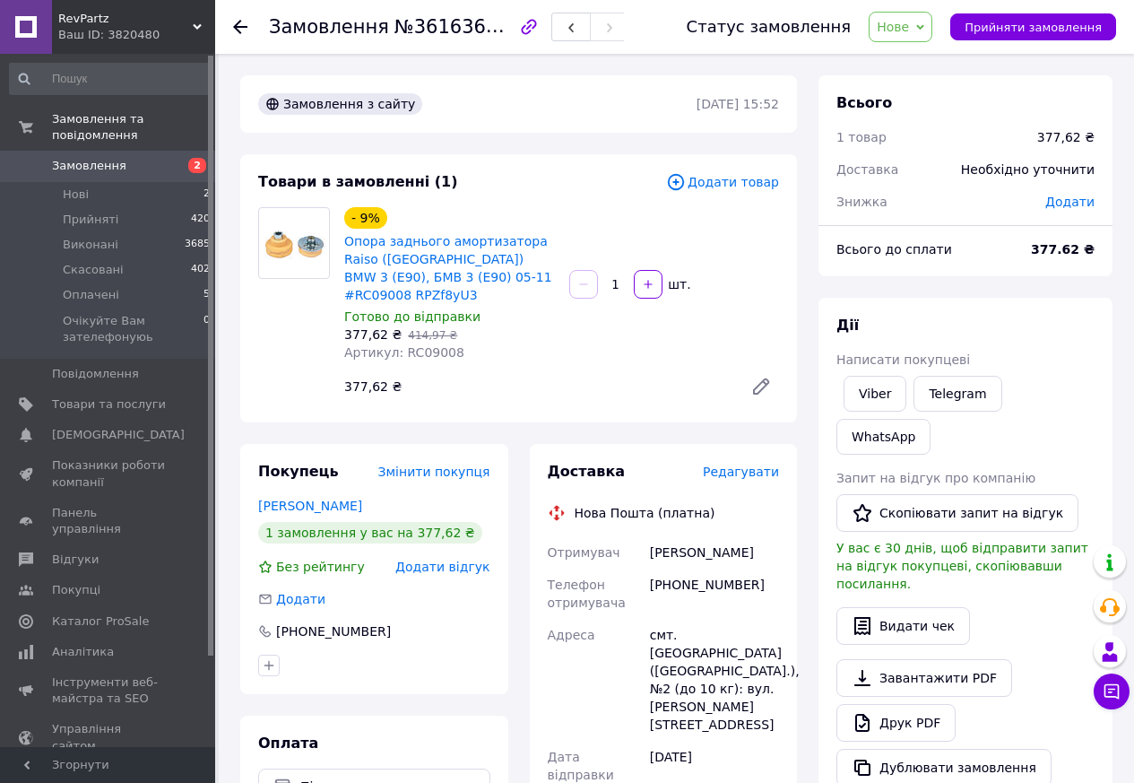
click at [429, 345] on span "Артикул: RC09008" at bounding box center [404, 352] width 120 height 14
copy span "RC09008"
click at [431, 345] on span "Артикул: RC09008" at bounding box center [404, 352] width 120 height 14
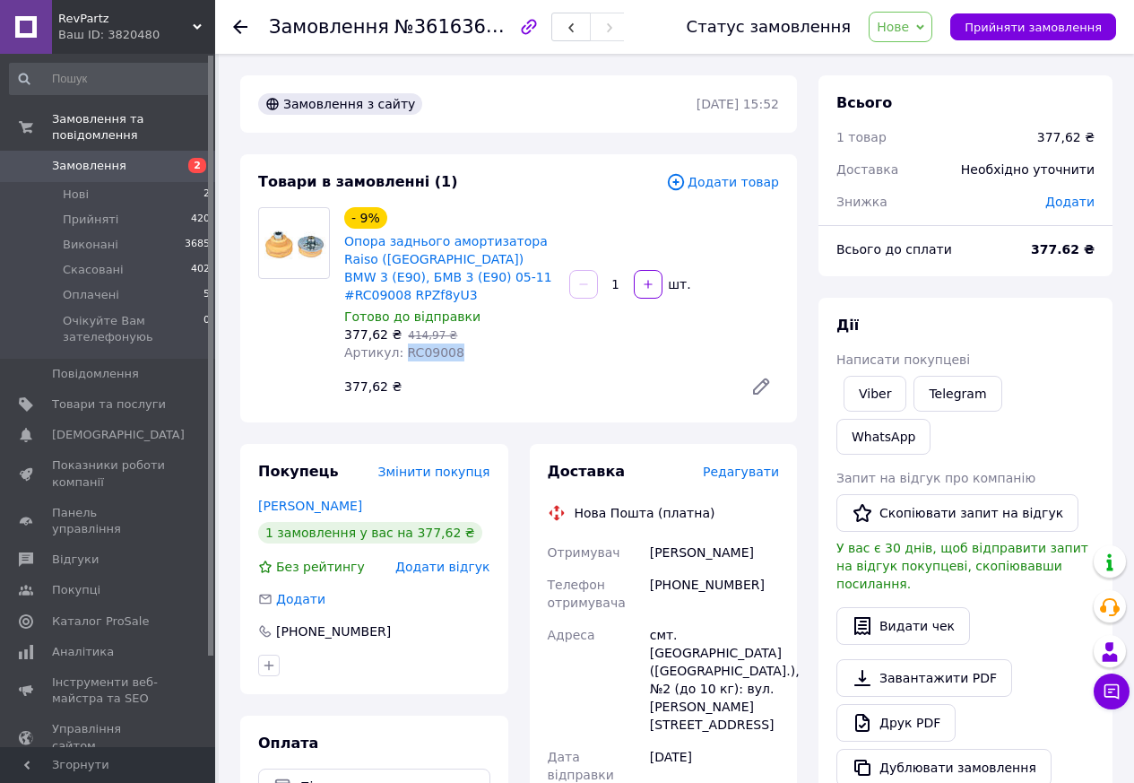
copy span "RC09008"
drag, startPoint x: 743, startPoint y: 565, endPoint x: 647, endPoint y: 562, distance: 96.0
click at [647, 569] on div "[PHONE_NUMBER]" at bounding box center [715, 594] width 136 height 50
copy div "[PHONE_NUMBER]"
click at [678, 536] on div "[PERSON_NAME]" at bounding box center [715, 552] width 136 height 32
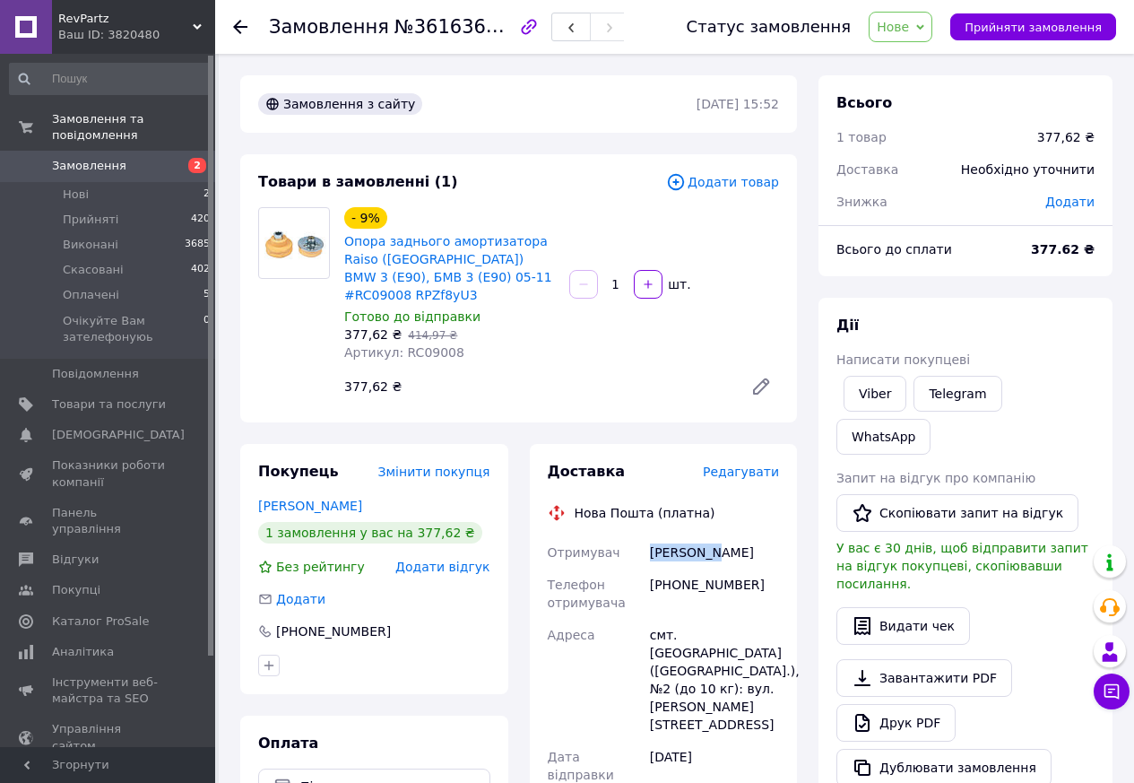
click at [678, 536] on div "[PERSON_NAME]" at bounding box center [715, 552] width 136 height 32
copy div "[PERSON_NAME]"
click at [743, 536] on div "[PERSON_NAME]" at bounding box center [715, 552] width 136 height 32
copy div "[PERSON_NAME]"
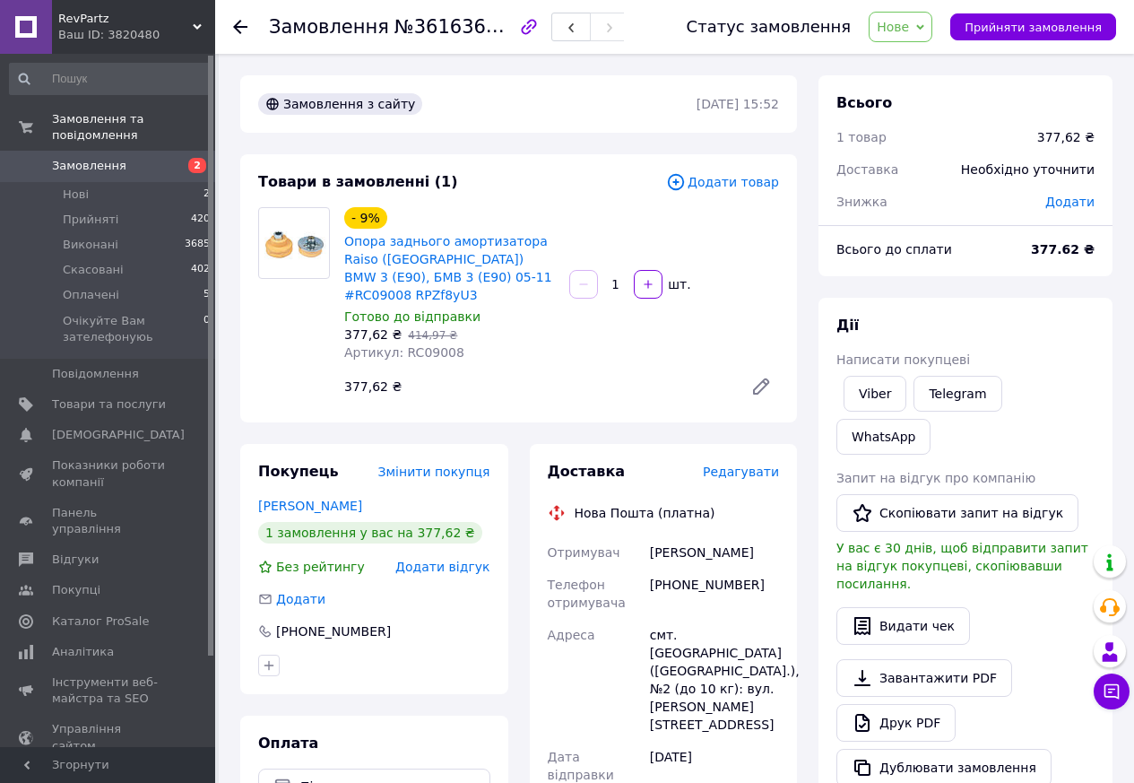
click at [424, 345] on span "Артикул: RC09008" at bounding box center [404, 352] width 120 height 14
copy span "RC09008"
click at [693, 619] on div "смт. Сарата (Одеська обл.), №2 (до 10 кг): вул. Крістіана Вернера, 97" at bounding box center [715, 680] width 136 height 122
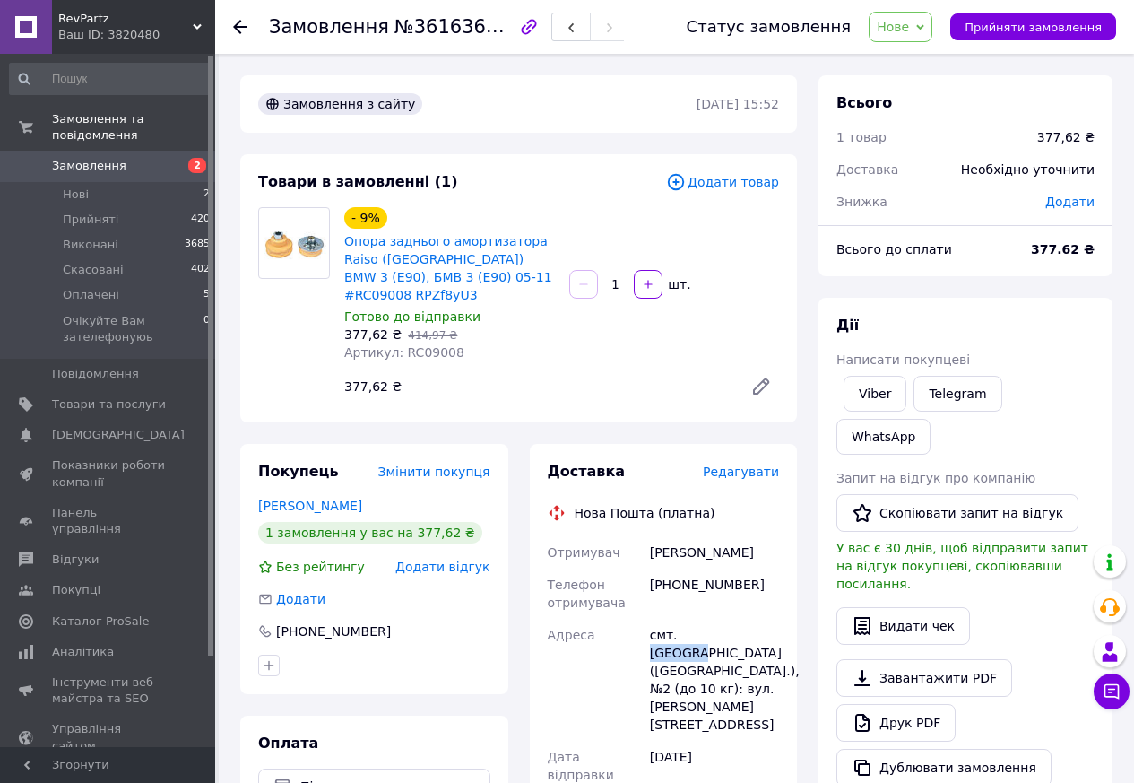
copy div "Сарата"
click at [1021, 23] on span "Прийняти замовлення" at bounding box center [1033, 27] width 137 height 13
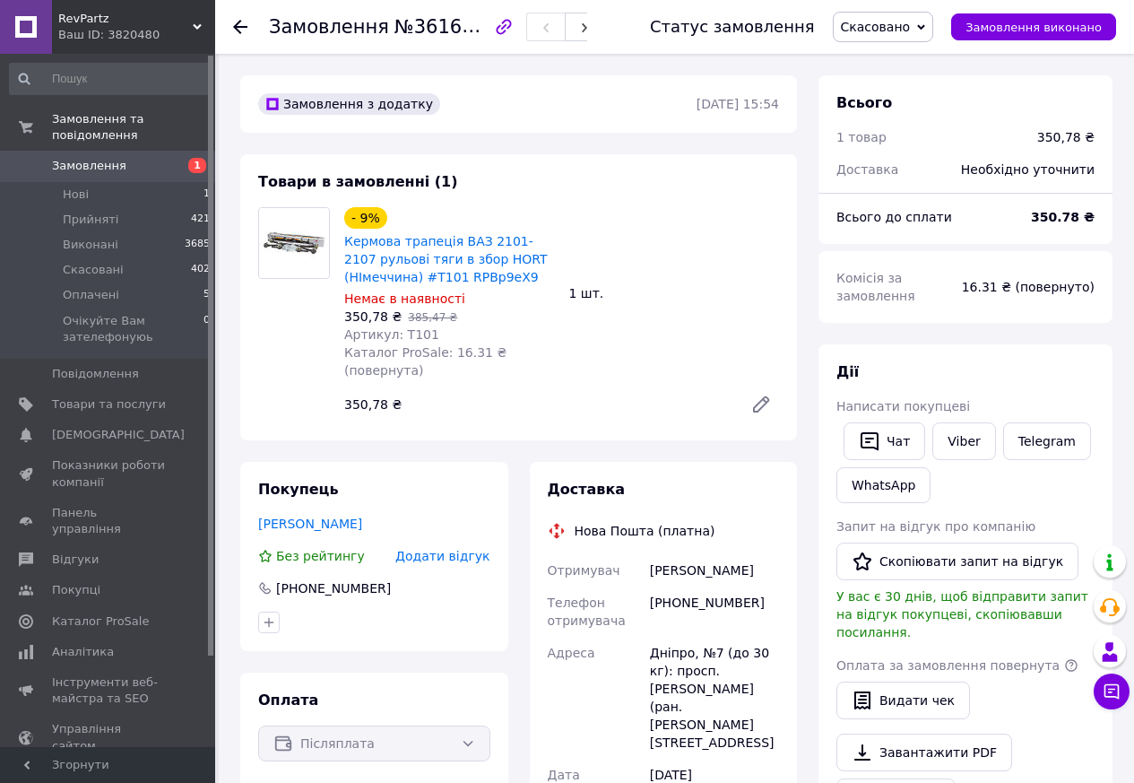
click at [413, 330] on span "Артикул: T101" at bounding box center [391, 334] width 95 height 14
copy span "T101"
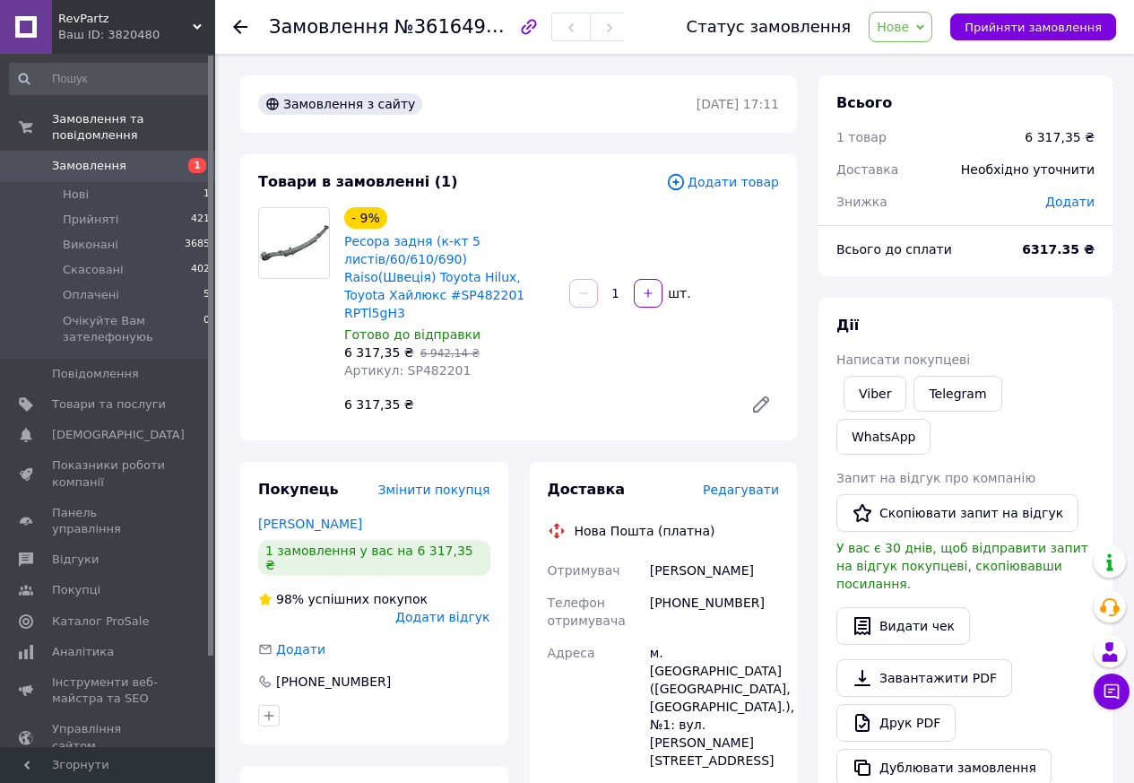
click at [430, 363] on span "Артикул: SP482201" at bounding box center [407, 370] width 126 height 14
copy span "SP482201"
click at [876, 397] on link "Viber" at bounding box center [875, 394] width 63 height 36
click at [1003, 29] on span "Прийняти замовлення" at bounding box center [1033, 27] width 137 height 13
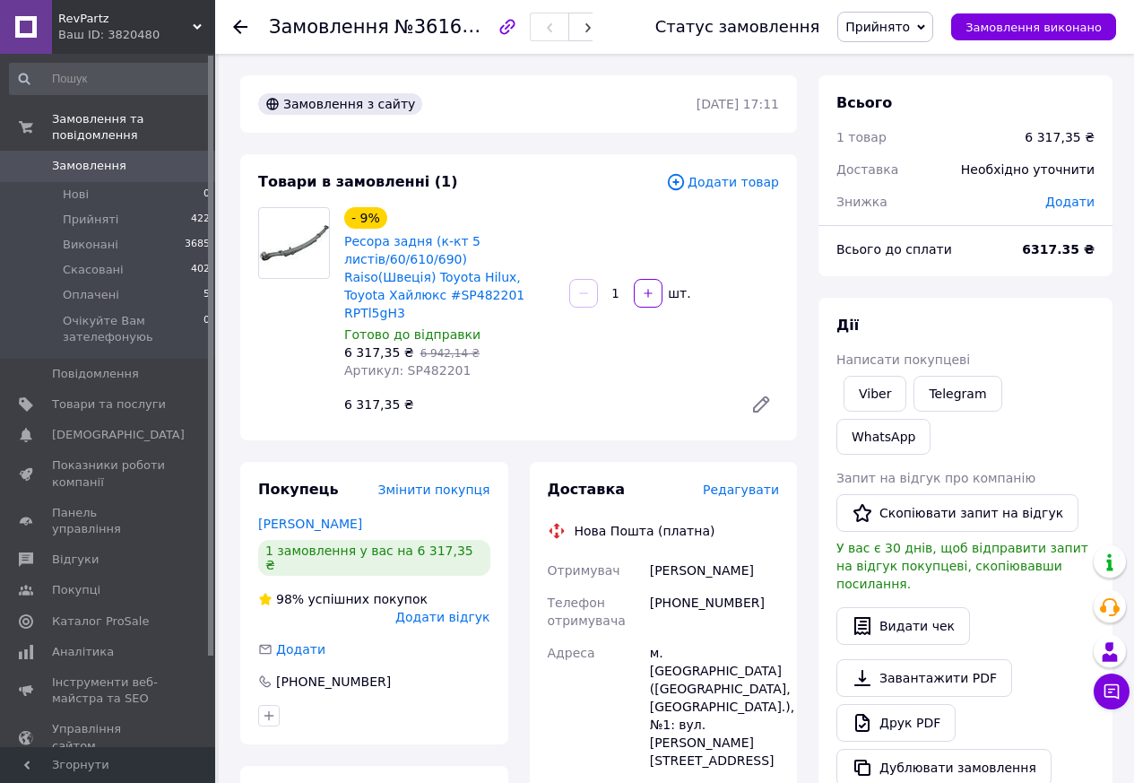
click at [429, 363] on span "Артикул: SP482201" at bounding box center [407, 370] width 126 height 14
copy span "SP482201"
